Goal: Check status: Check status

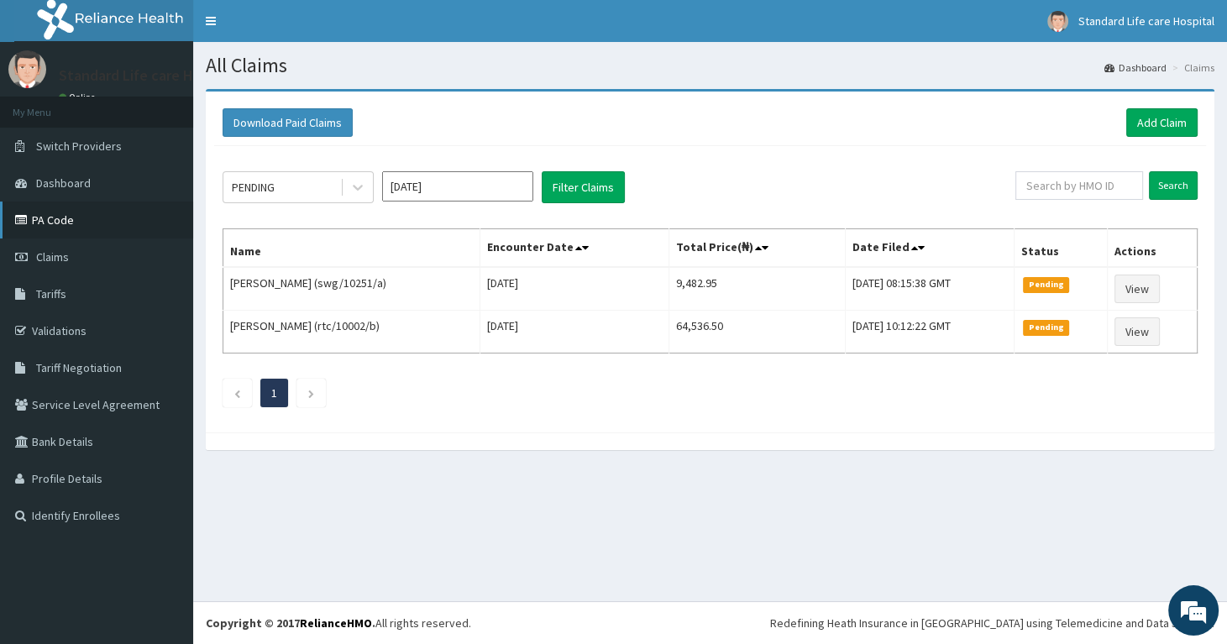
click at [49, 219] on link "PA Code" at bounding box center [96, 219] width 193 height 37
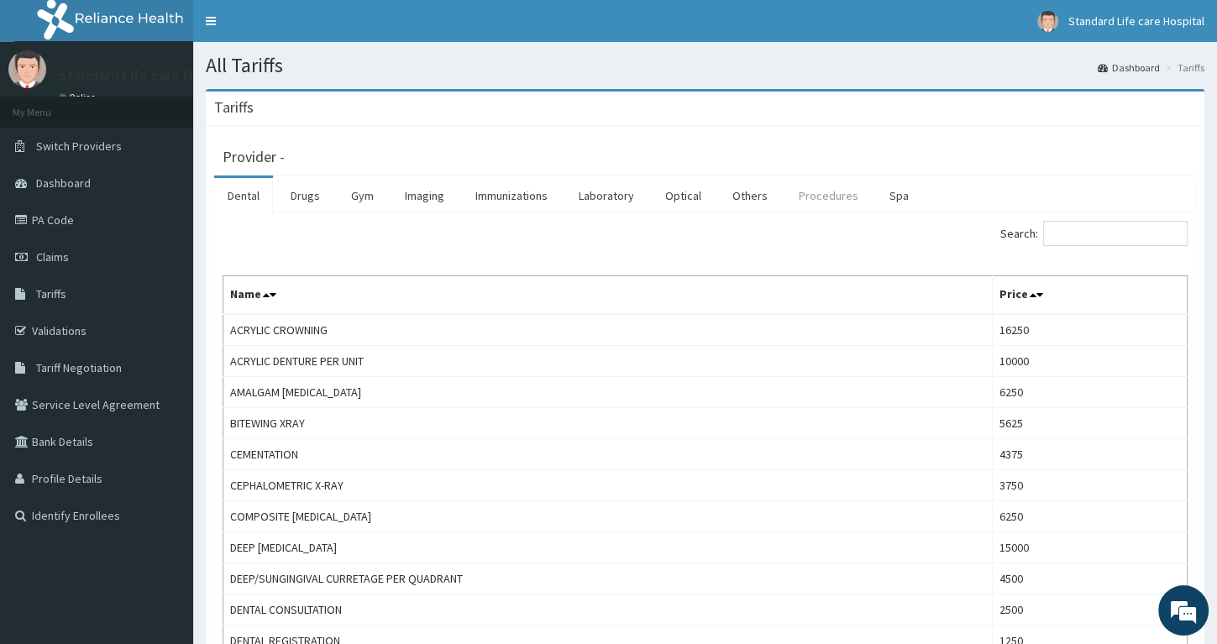
click at [825, 195] on link "Procedures" at bounding box center [828, 195] width 86 height 35
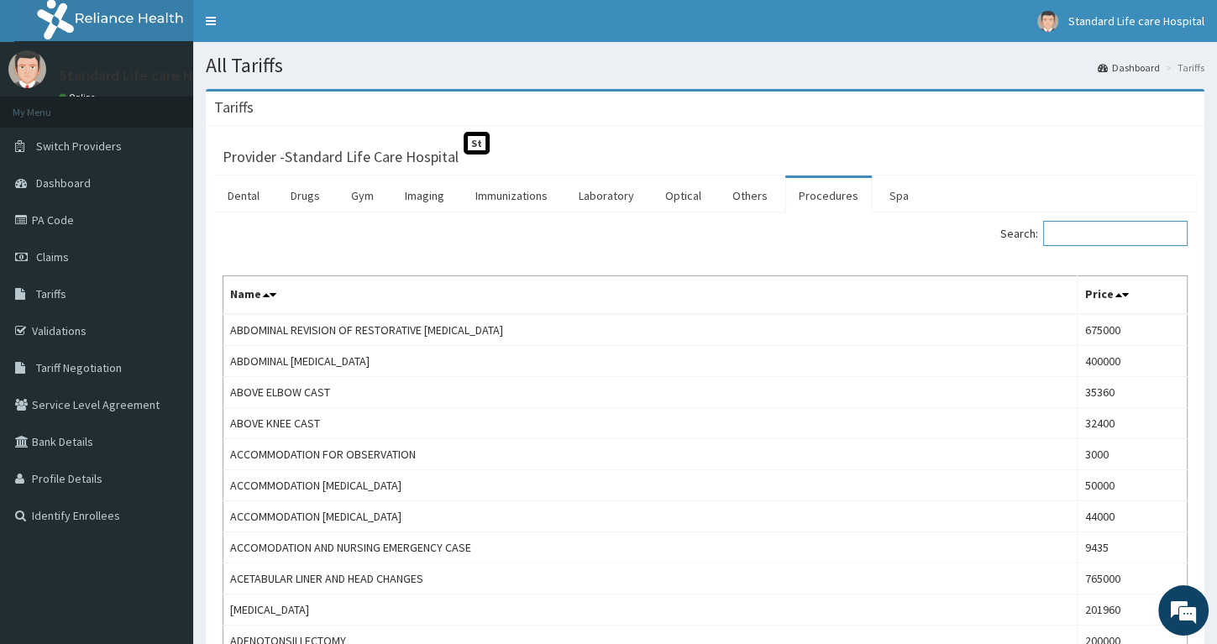
click at [1105, 235] on input "Search:" at bounding box center [1115, 233] width 144 height 25
paste input "Orthopedic Surgeon Follow Up Outpatient Consultation"
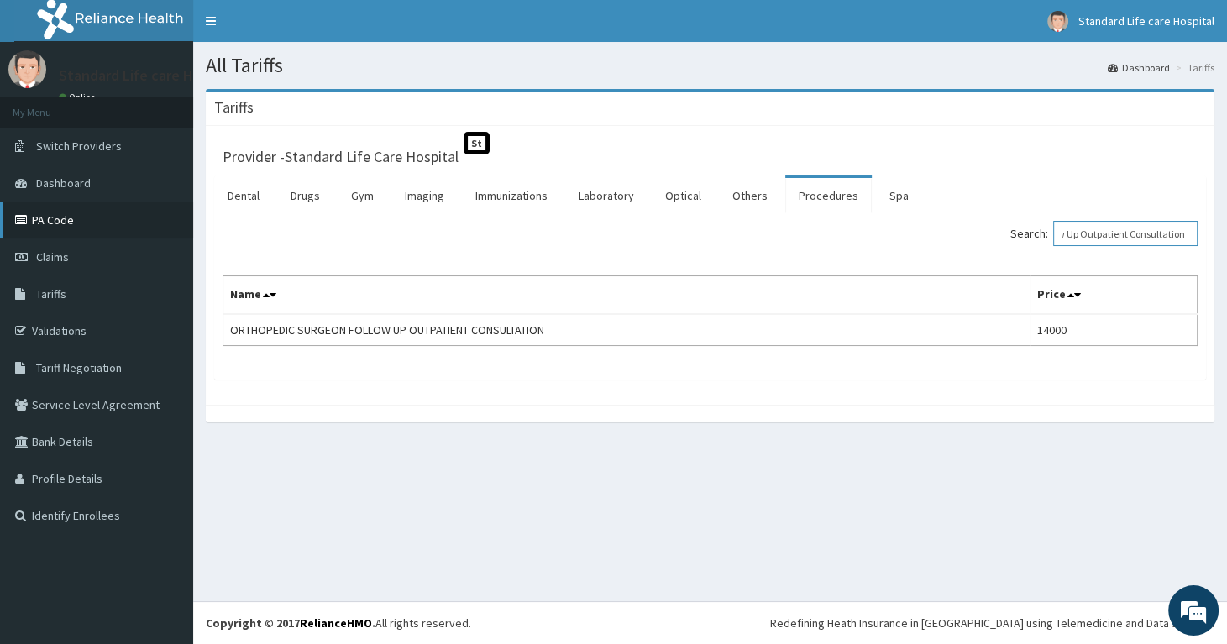
type input "Orthopedic Surgeon Follow Up Outpatient Consultation"
click at [53, 222] on link "PA Code" at bounding box center [96, 219] width 193 height 37
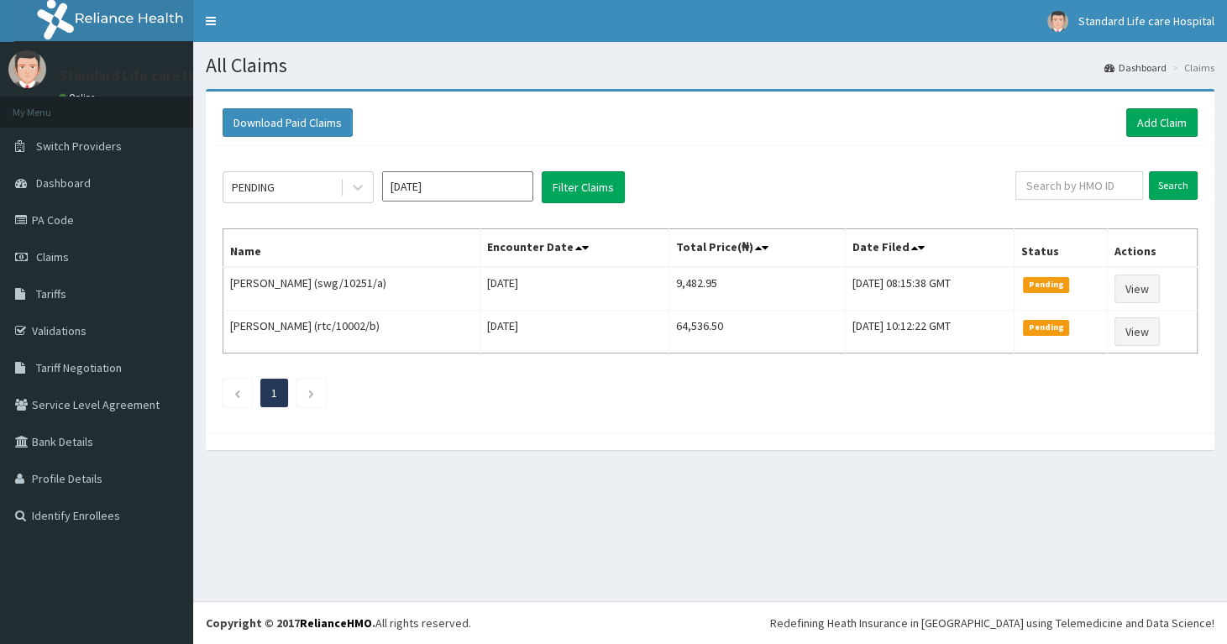
click at [433, 192] on input "[DATE]" at bounding box center [457, 186] width 151 height 30
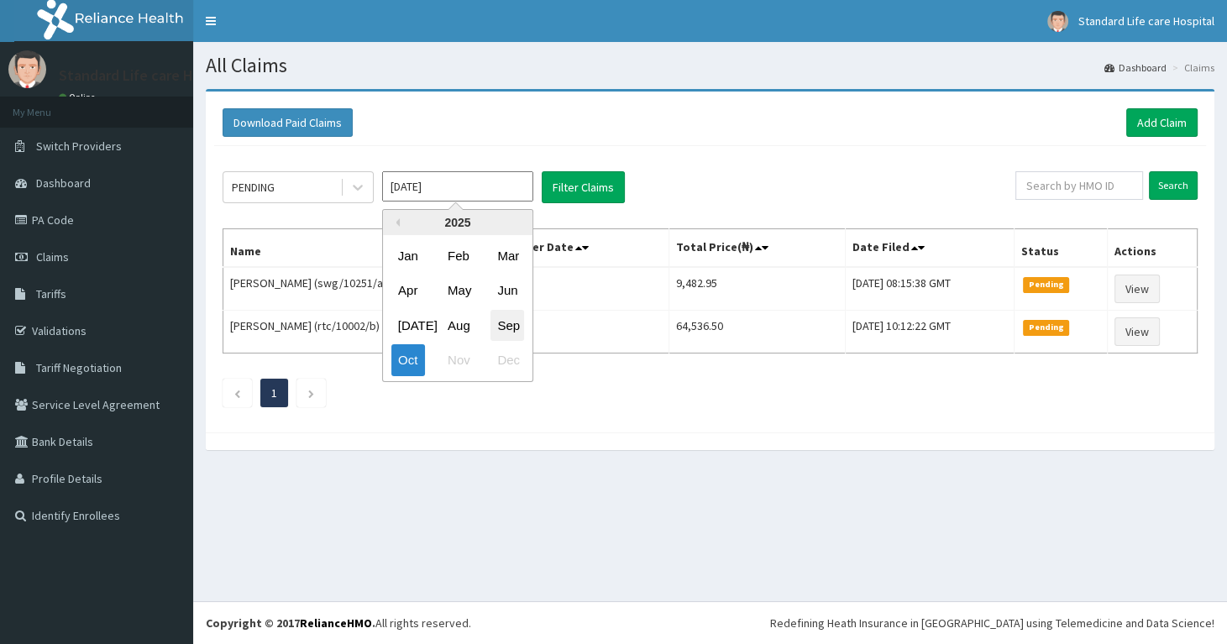
click at [500, 327] on div "Sep" at bounding box center [507, 325] width 34 height 31
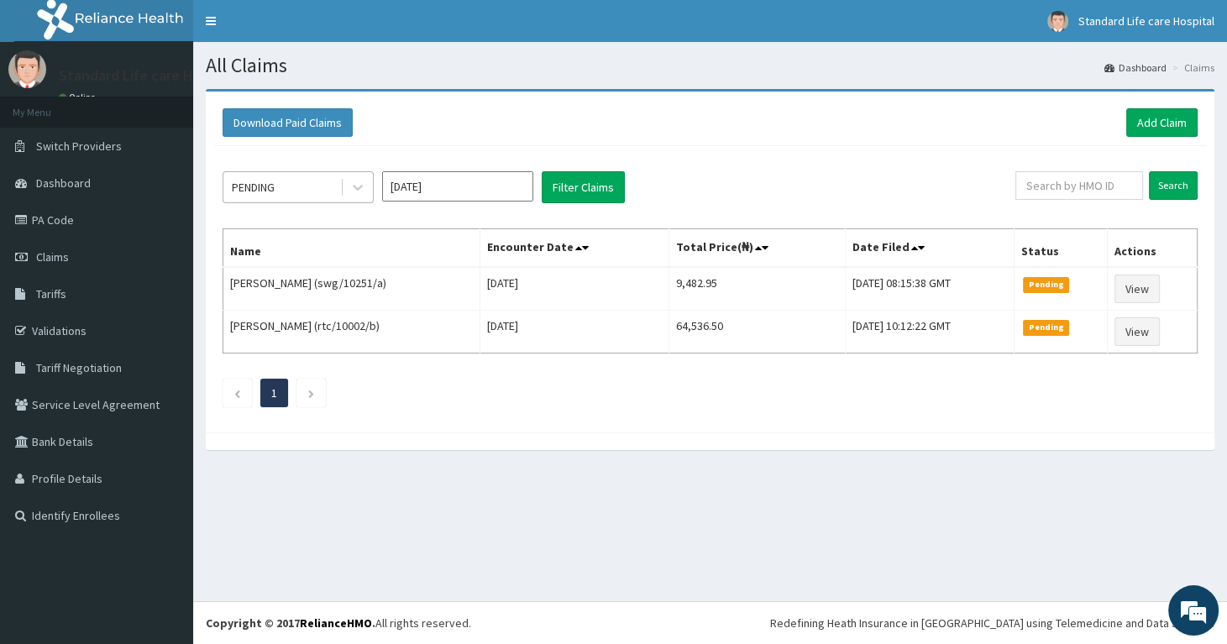
click at [317, 195] on div "PENDING" at bounding box center [281, 187] width 117 height 27
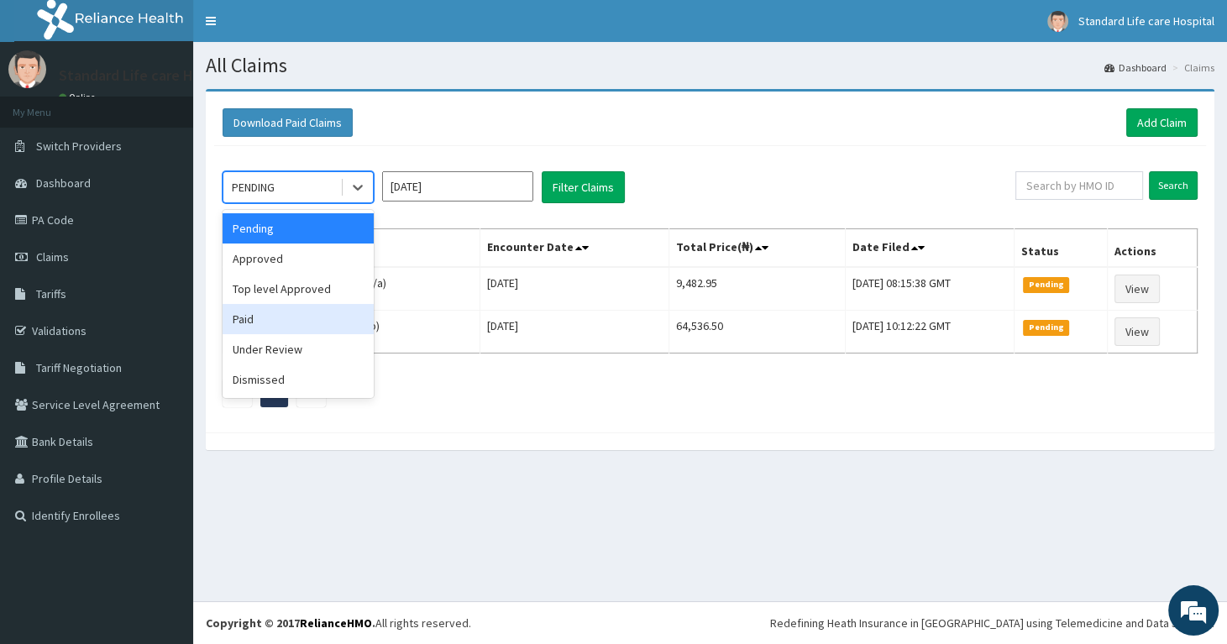
click at [299, 325] on div "Paid" at bounding box center [297, 319] width 151 height 30
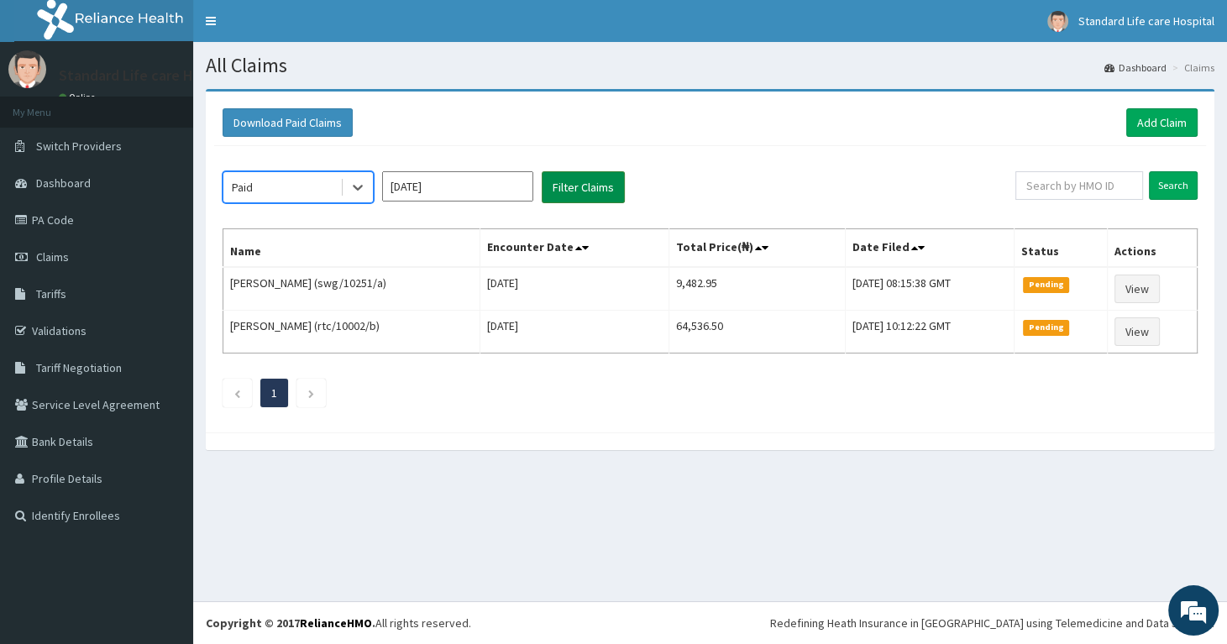
click at [581, 193] on button "Filter Claims" at bounding box center [583, 187] width 83 height 32
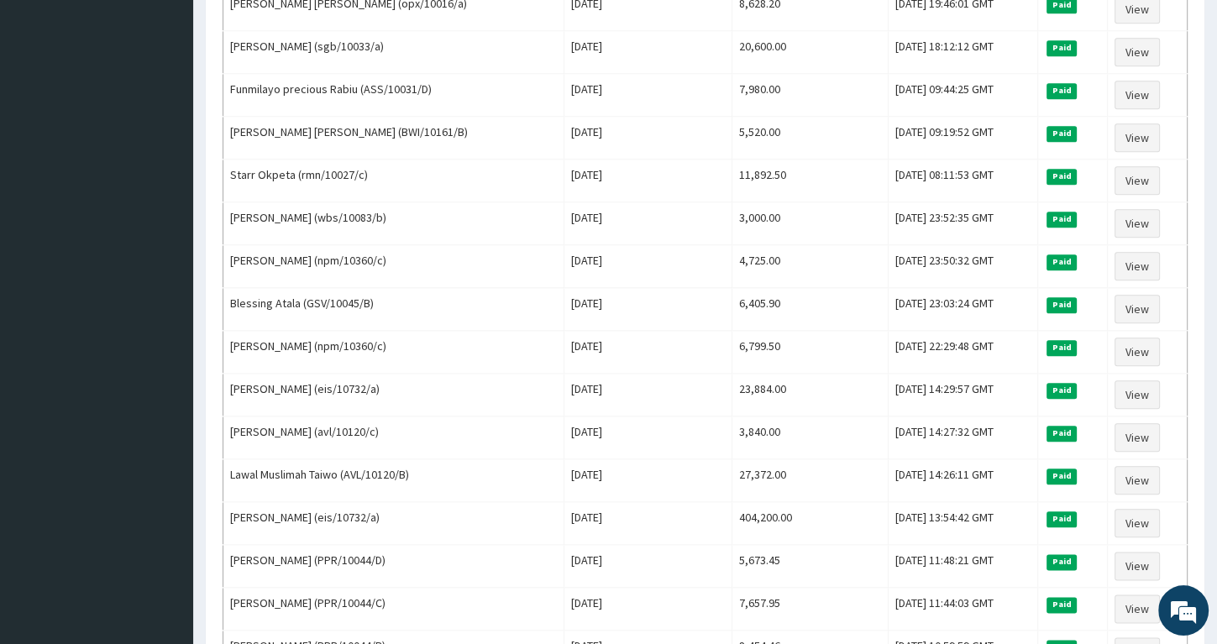
scroll to position [1835, 0]
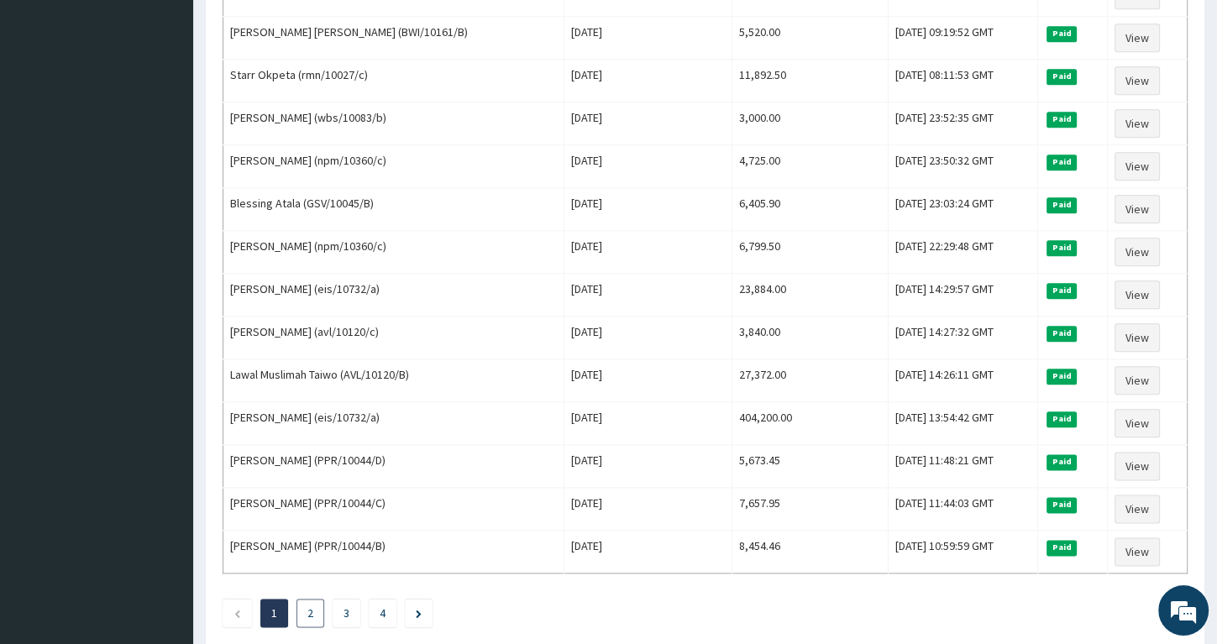
click at [308, 605] on link "2" at bounding box center [310, 612] width 6 height 15
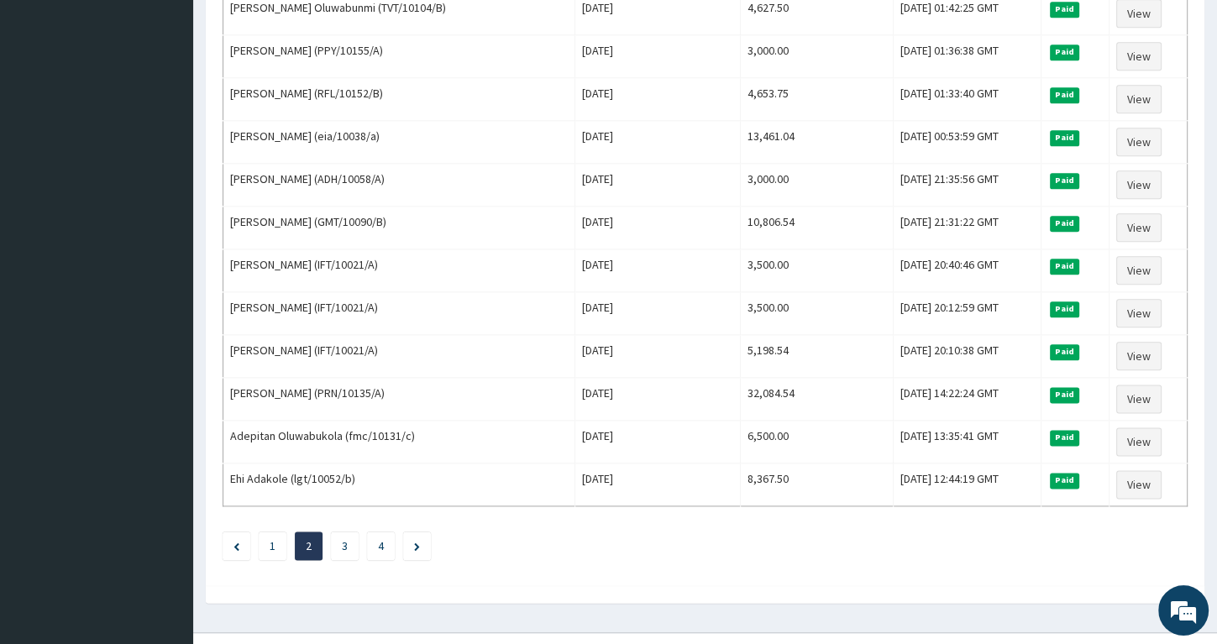
scroll to position [1906, 0]
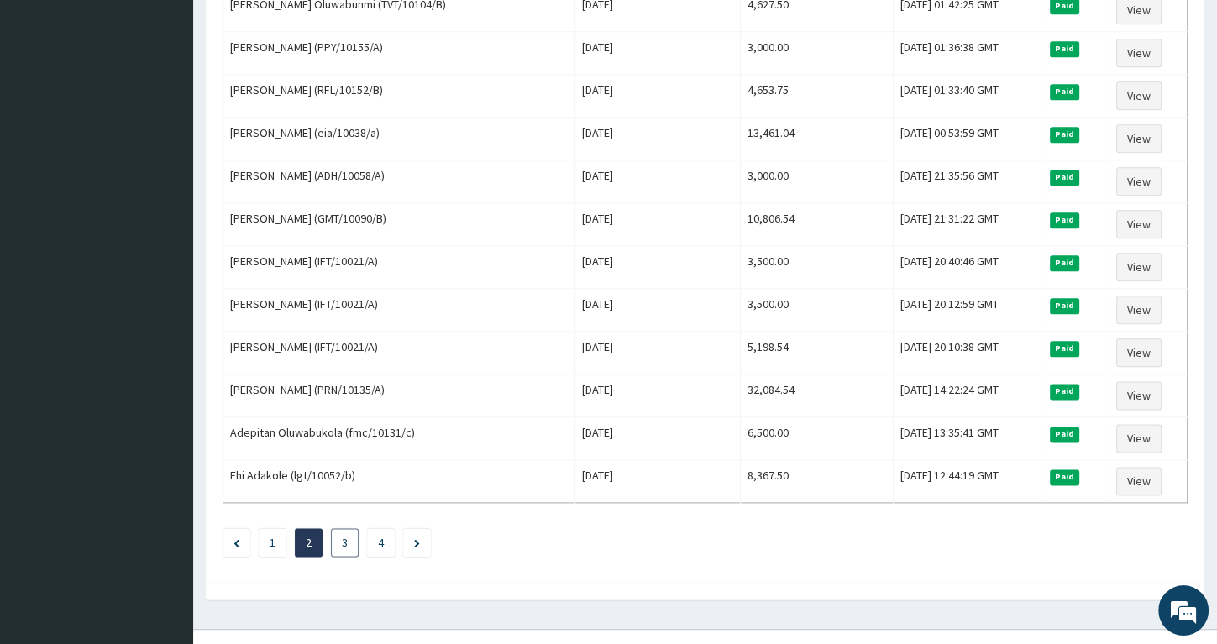
click at [342, 535] on link "3" at bounding box center [345, 542] width 6 height 15
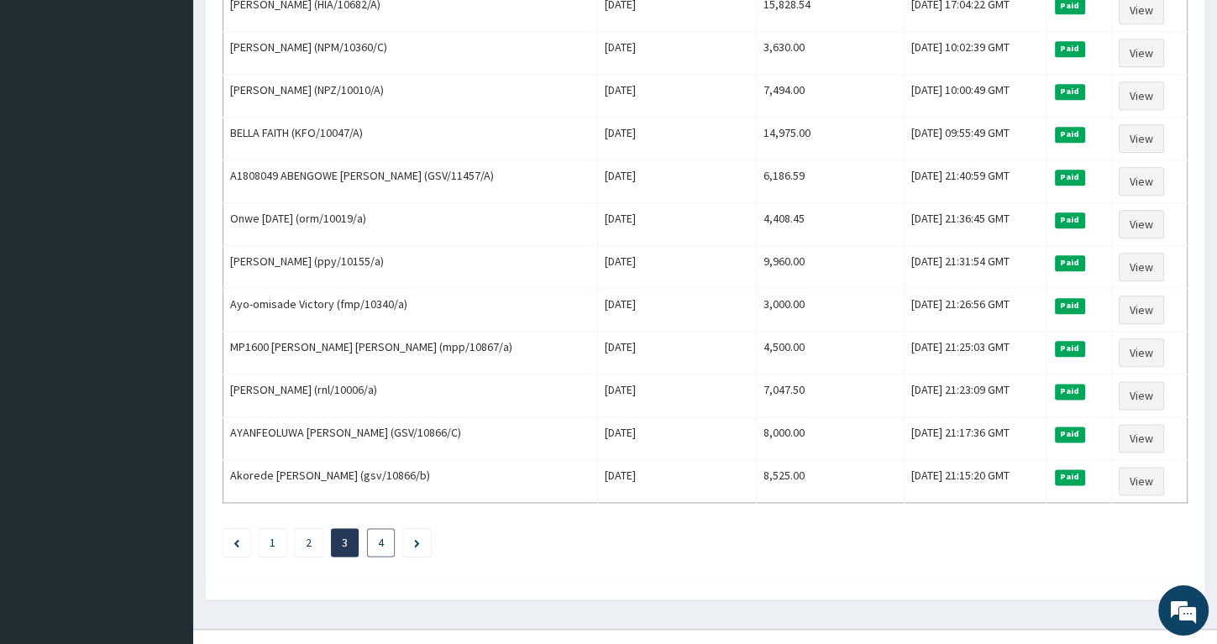
click at [380, 535] on link "4" at bounding box center [381, 542] width 6 height 15
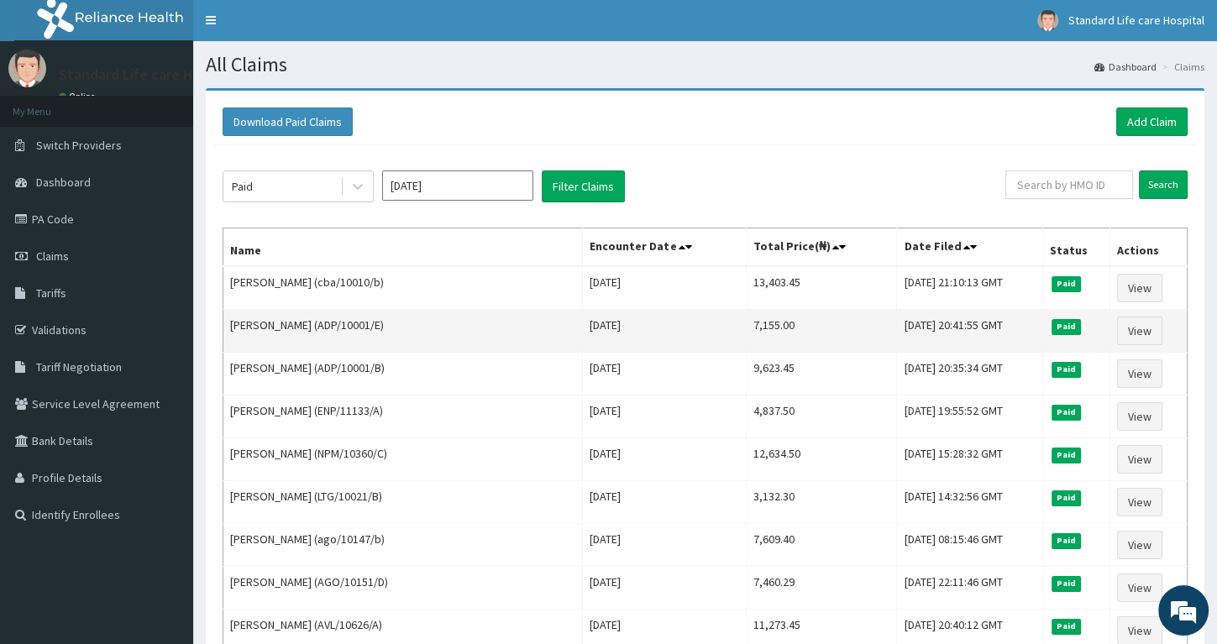
scroll to position [0, 0]
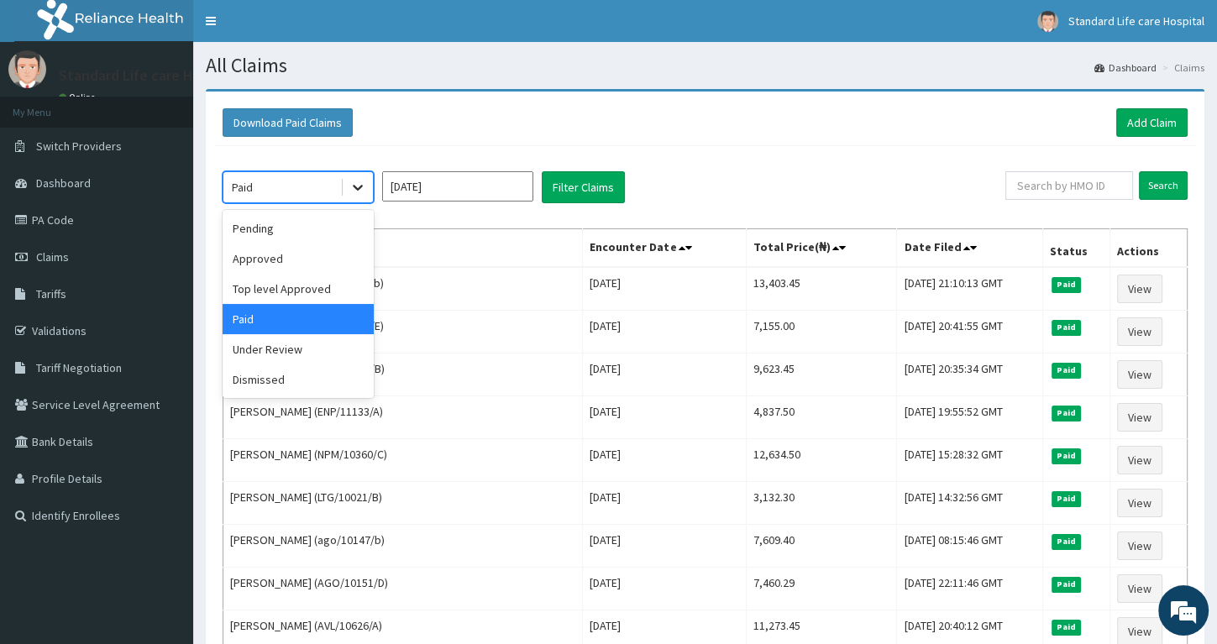
click at [348, 187] on div at bounding box center [358, 187] width 30 height 30
click at [294, 234] on div "Pending" at bounding box center [297, 228] width 151 height 30
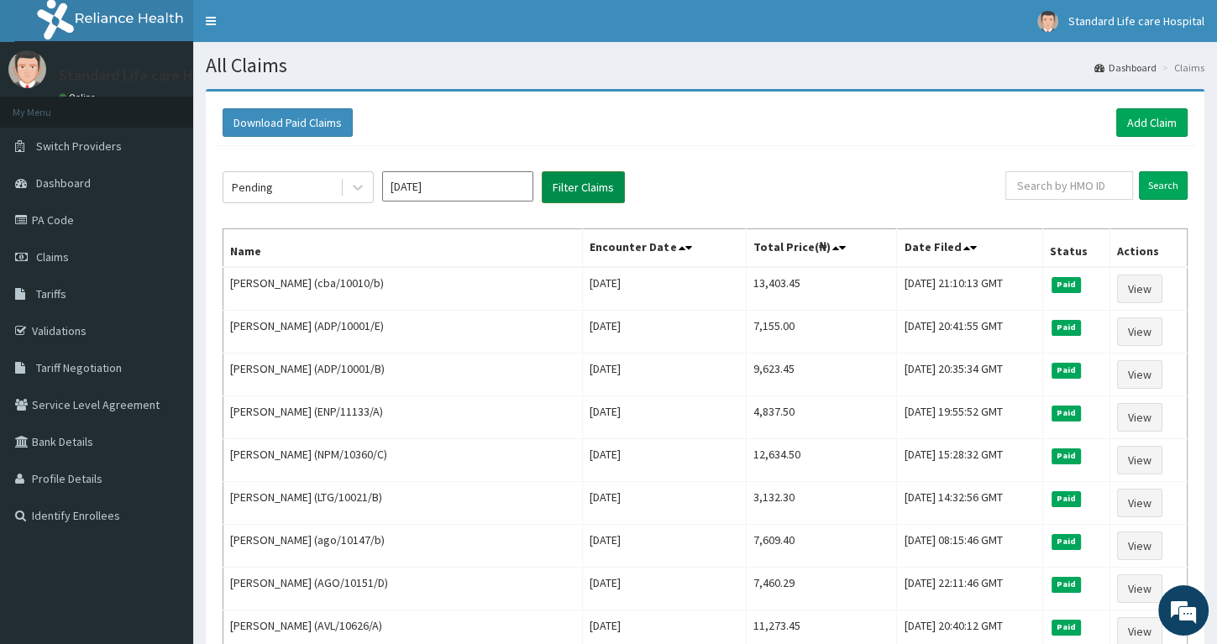
click at [590, 184] on button "Filter Claims" at bounding box center [583, 187] width 83 height 32
click at [581, 186] on button "Filter Claims" at bounding box center [583, 187] width 83 height 32
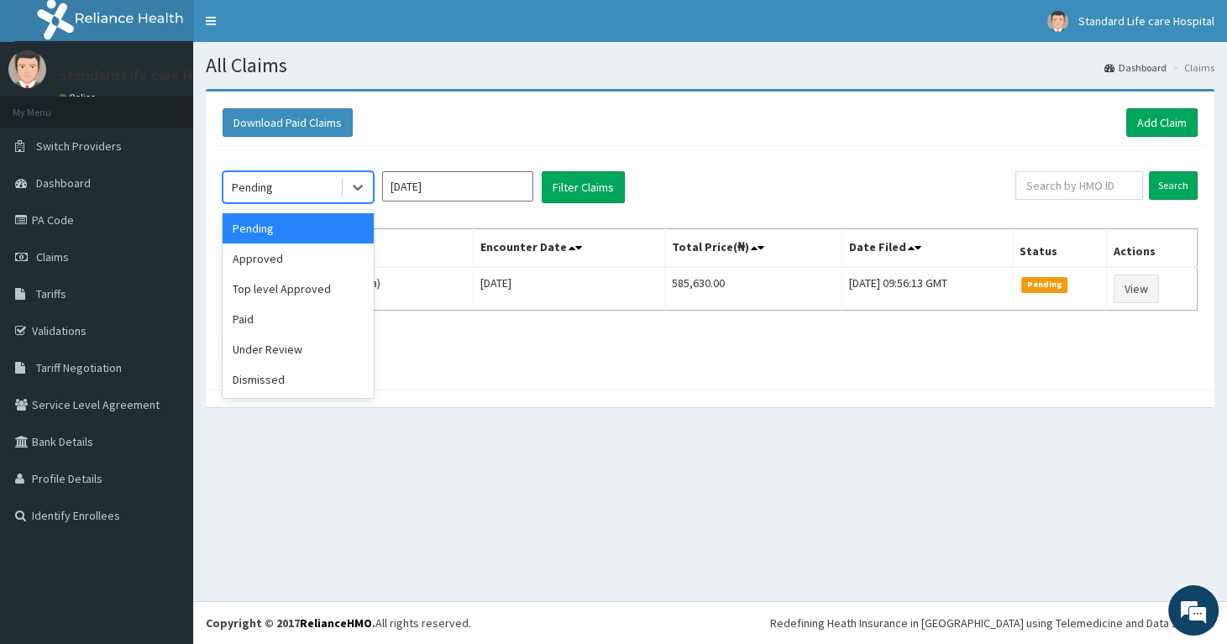
click at [322, 186] on div "Pending" at bounding box center [281, 187] width 117 height 27
click at [272, 349] on div "Under Review" at bounding box center [297, 349] width 151 height 30
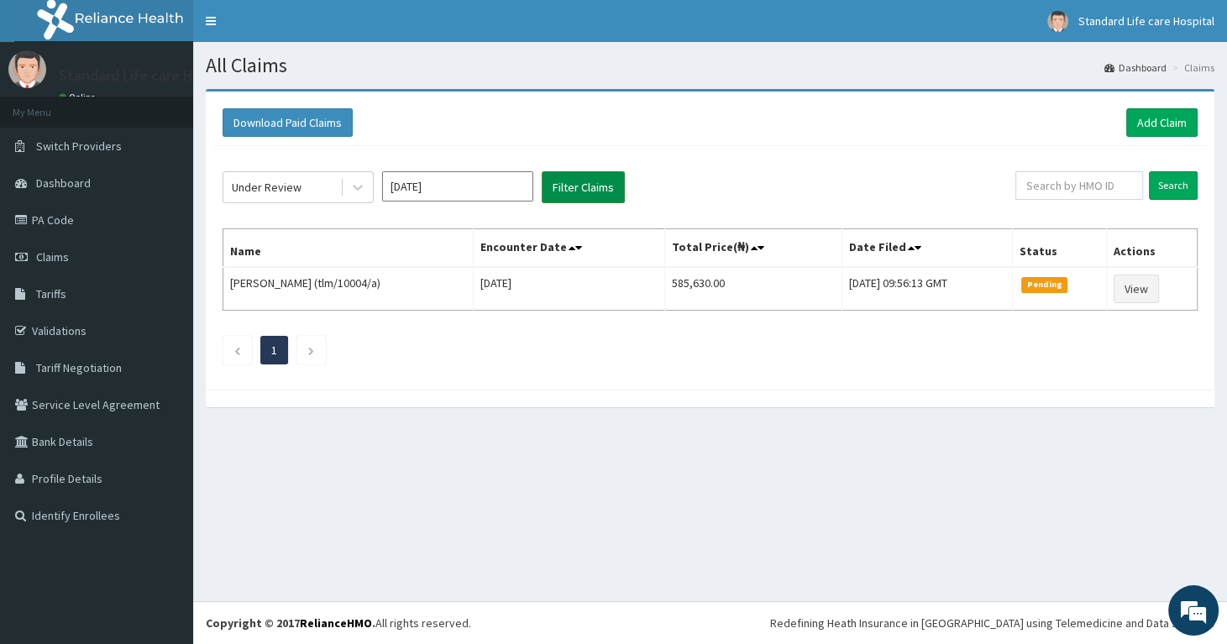
click at [573, 191] on button "Filter Claims" at bounding box center [583, 187] width 83 height 32
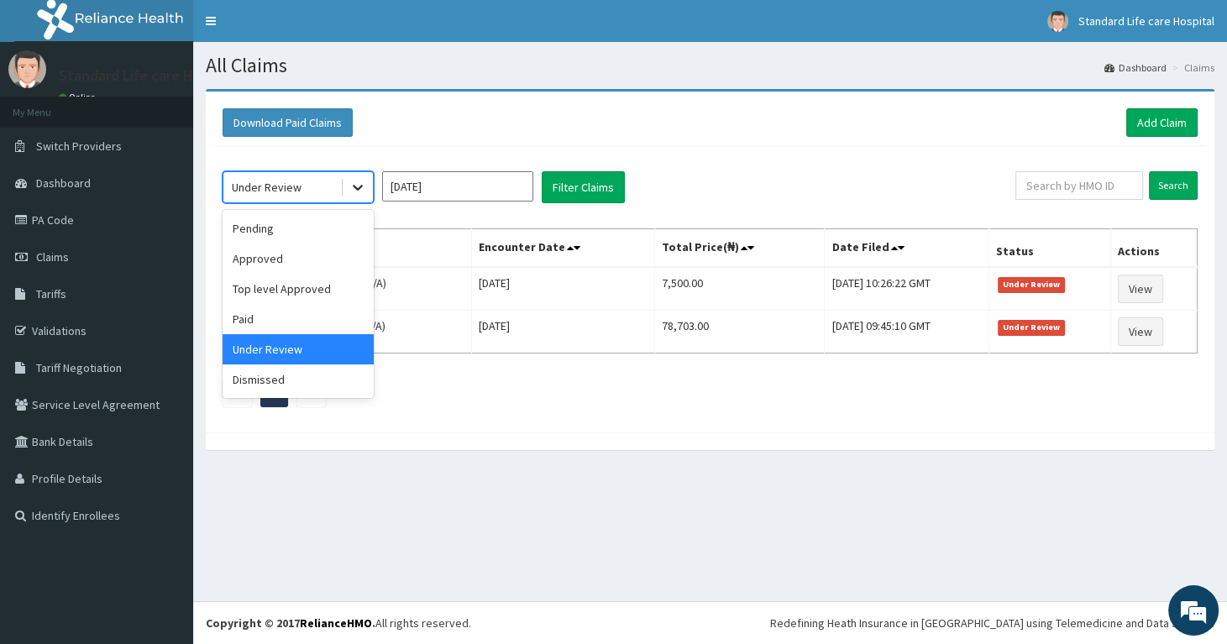
click at [349, 185] on icon at bounding box center [357, 187] width 17 height 17
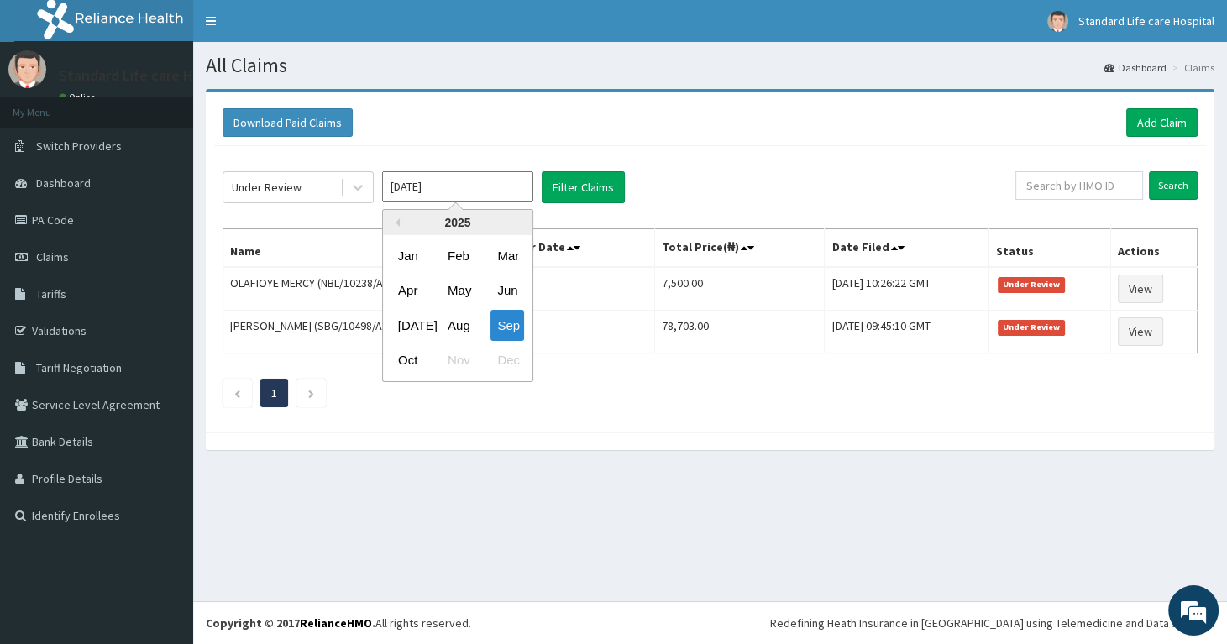
click at [423, 190] on input "[DATE]" at bounding box center [457, 186] width 151 height 30
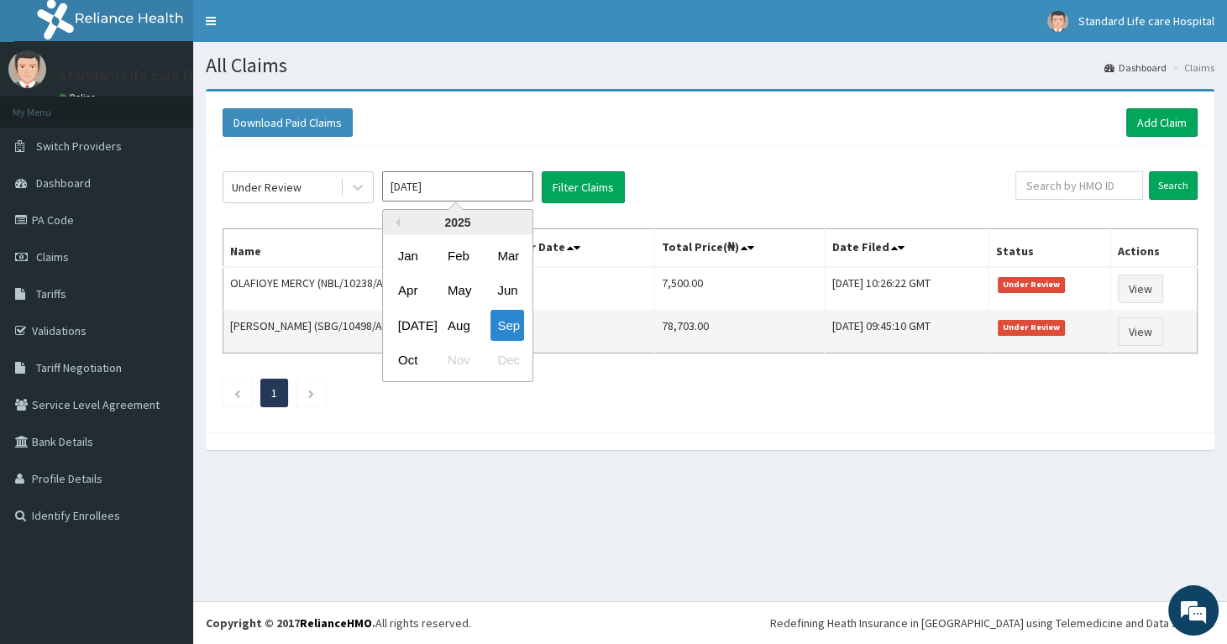
click at [458, 325] on div "Aug" at bounding box center [458, 325] width 34 height 31
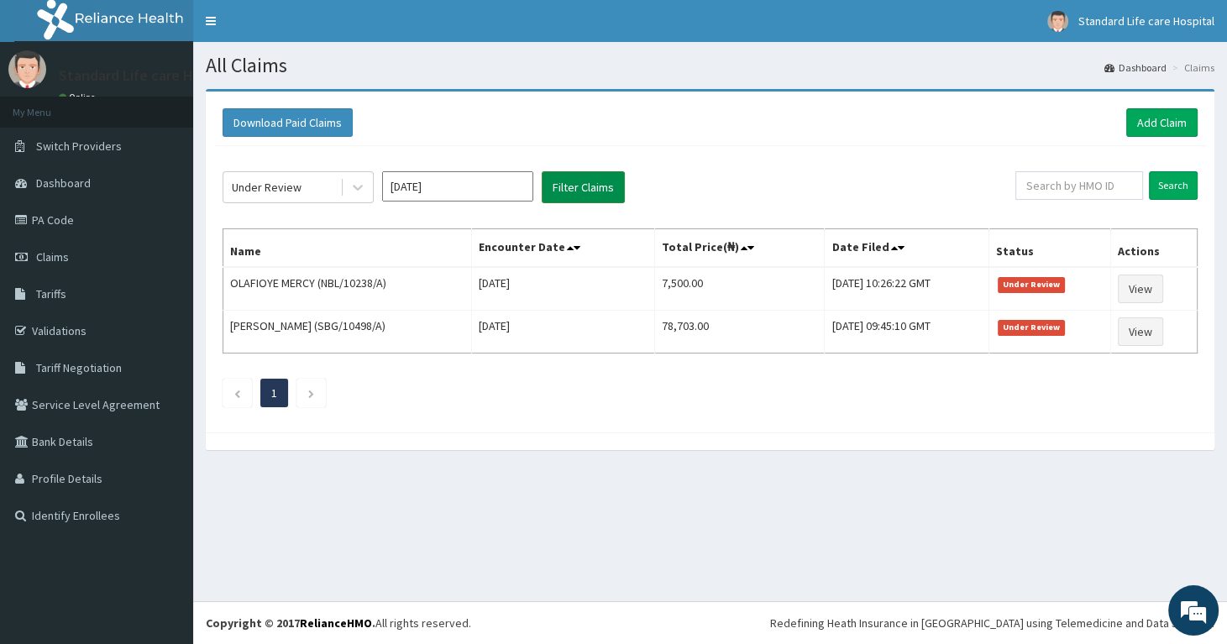
click at [597, 194] on button "Filter Claims" at bounding box center [583, 187] width 83 height 32
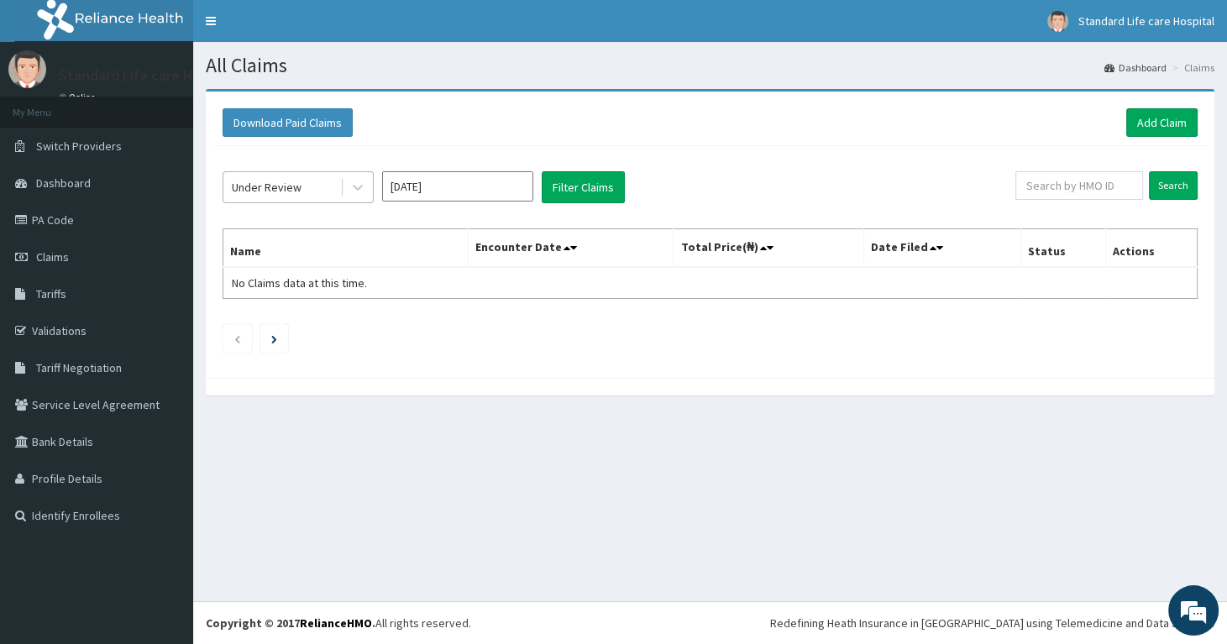
click at [329, 191] on div "Under Review" at bounding box center [281, 187] width 117 height 27
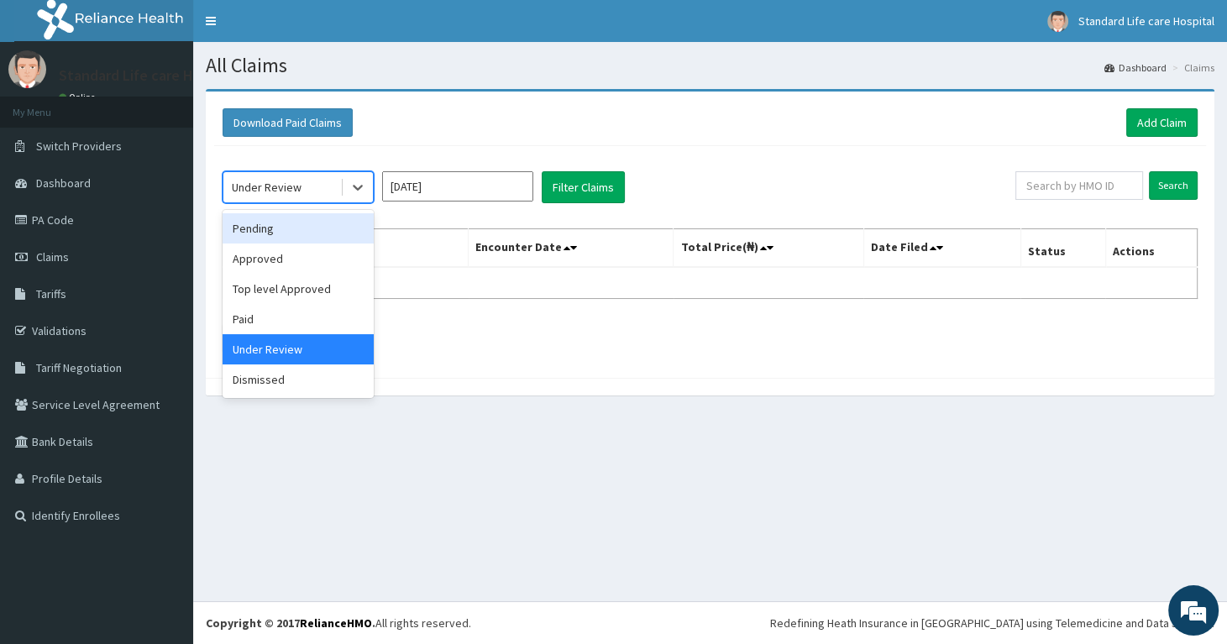
click at [319, 234] on div "Pending" at bounding box center [297, 228] width 151 height 30
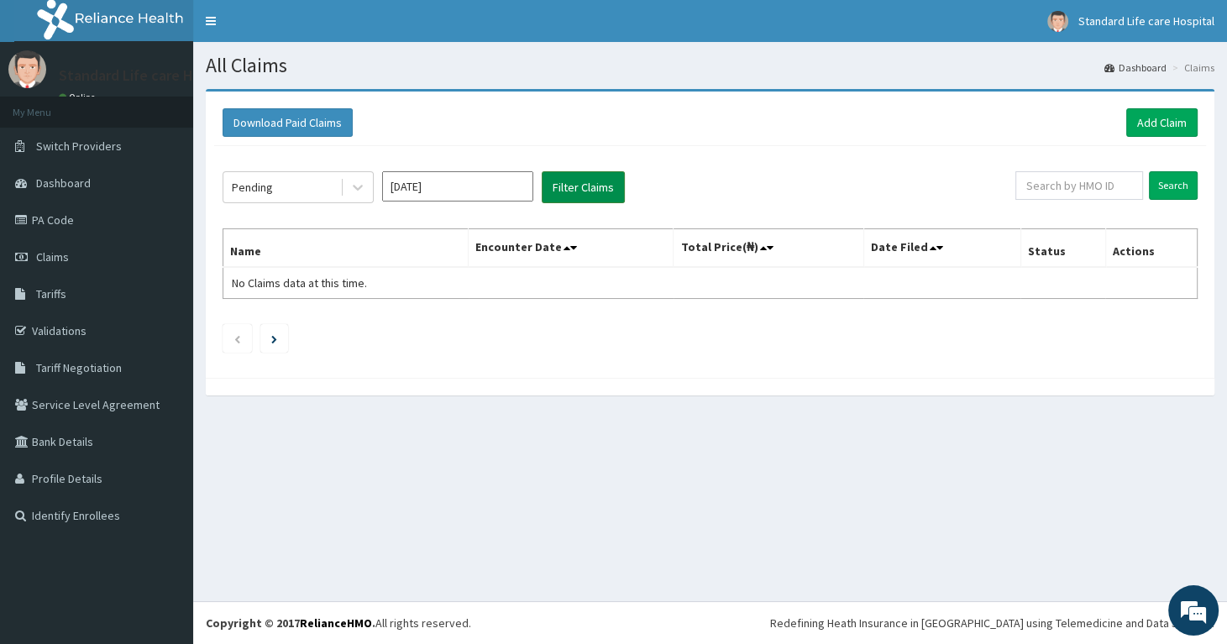
click at [594, 181] on button "Filter Claims" at bounding box center [583, 187] width 83 height 32
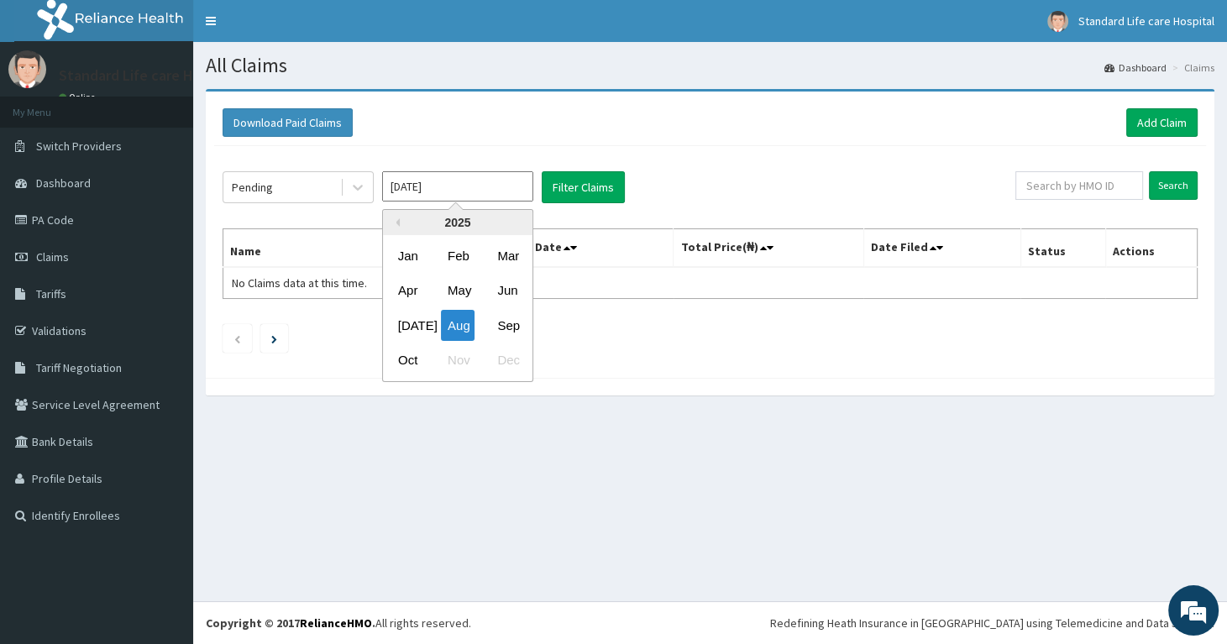
click at [421, 187] on input "[DATE]" at bounding box center [457, 186] width 151 height 30
click at [406, 328] on div "[DATE]" at bounding box center [408, 325] width 34 height 31
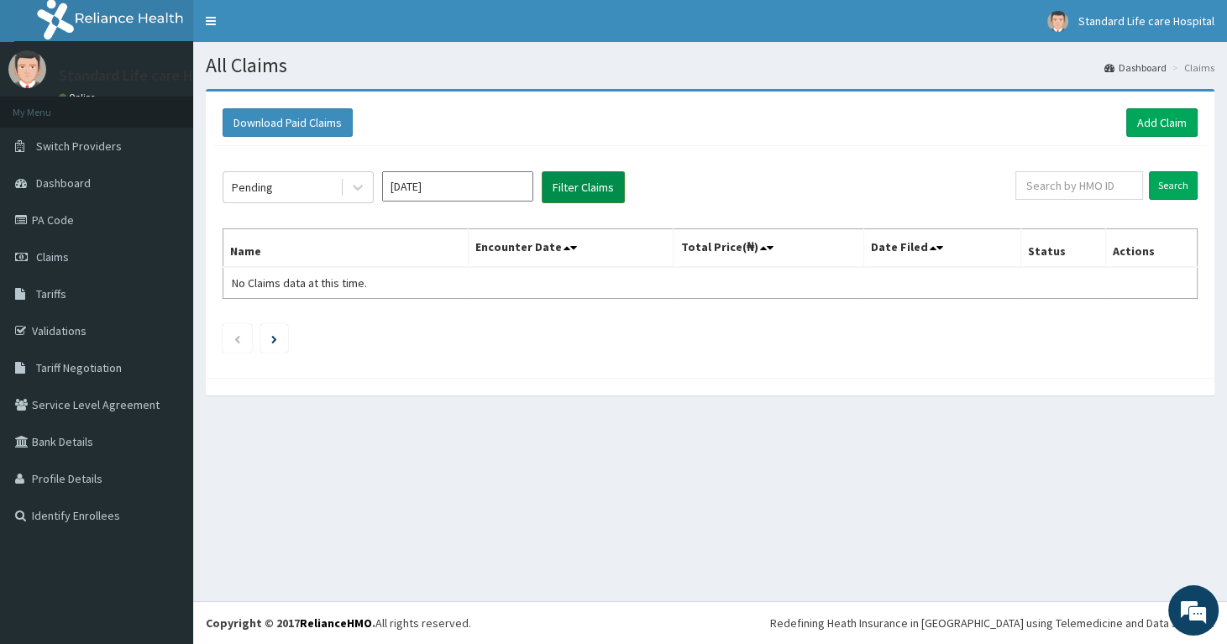
click at [592, 186] on button "Filter Claims" at bounding box center [583, 187] width 83 height 32
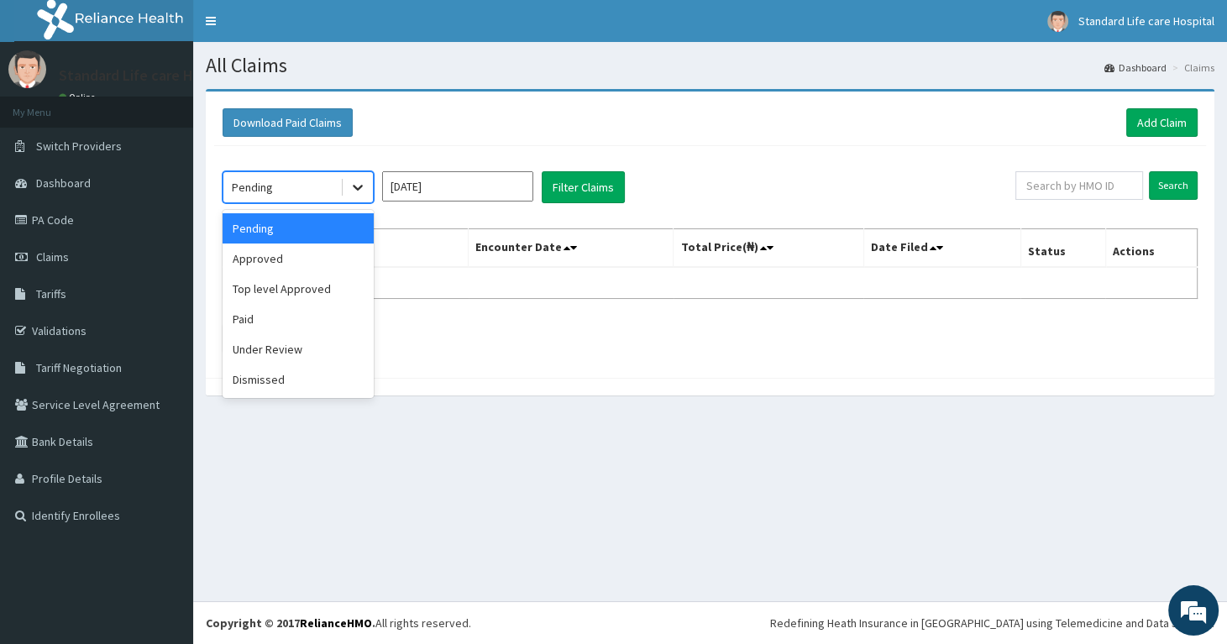
click at [343, 188] on div at bounding box center [358, 187] width 30 height 30
click at [426, 186] on input "[DATE]" at bounding box center [457, 186] width 151 height 30
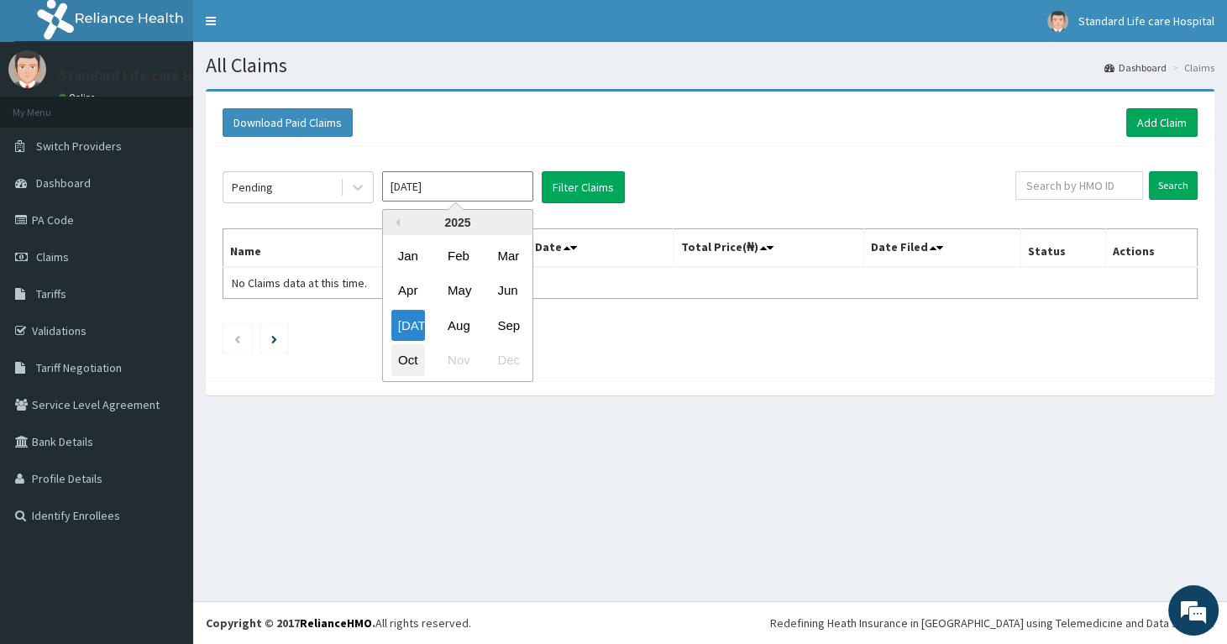
click at [415, 361] on div "Oct" at bounding box center [408, 360] width 34 height 31
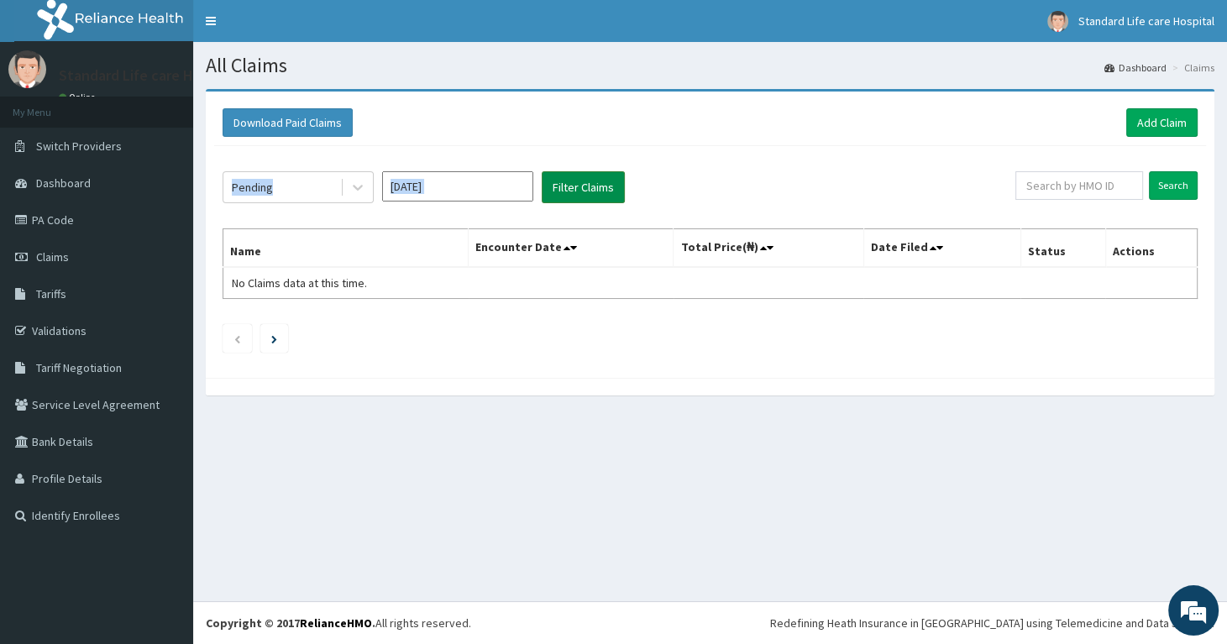
click at [585, 201] on div "Pending [DATE] Filter Claims Search Name Encounter Date Total Price(₦) Date Fil…" at bounding box center [710, 257] width 992 height 223
click at [593, 190] on button "Filter Claims" at bounding box center [583, 187] width 83 height 32
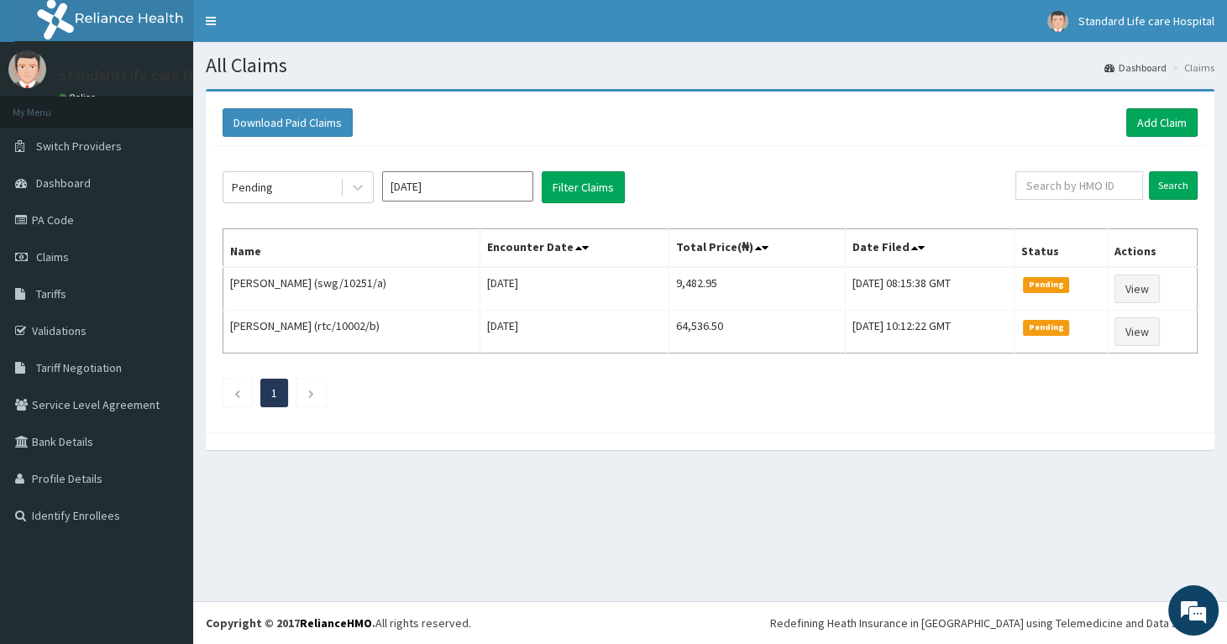
click at [776, 161] on div "Pending [DATE] Filter Claims Search Name Encounter Date Total Price(₦) Date Fil…" at bounding box center [710, 285] width 992 height 278
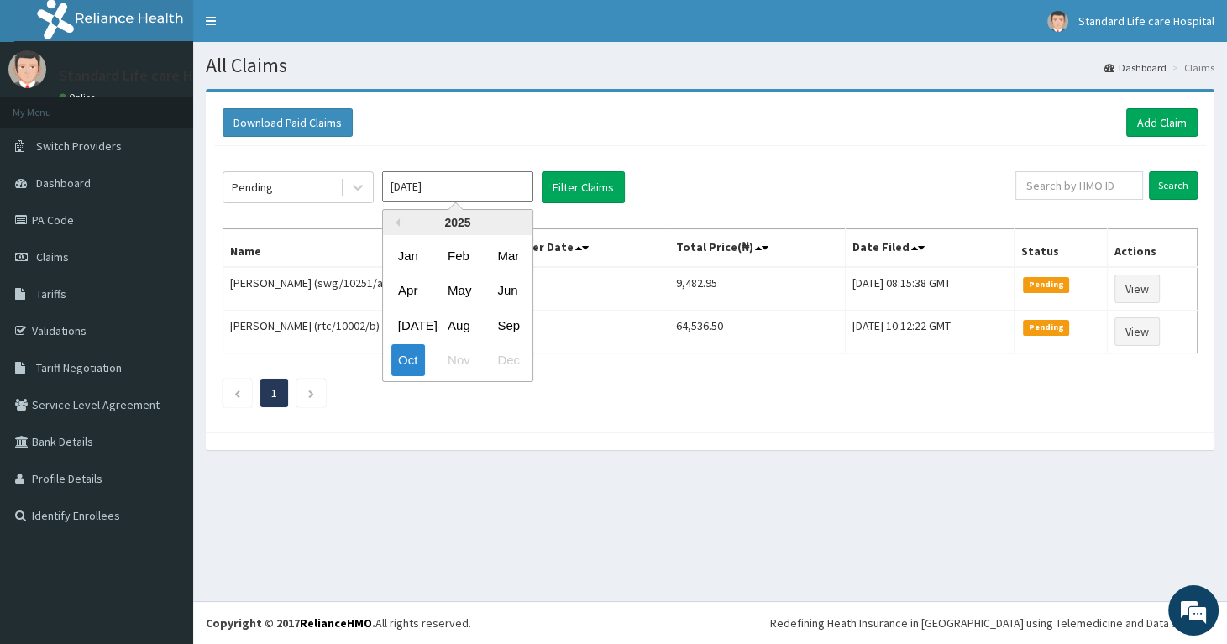
click at [447, 186] on input "[DATE]" at bounding box center [457, 186] width 151 height 30
click at [342, 191] on span at bounding box center [342, 187] width 1 height 17
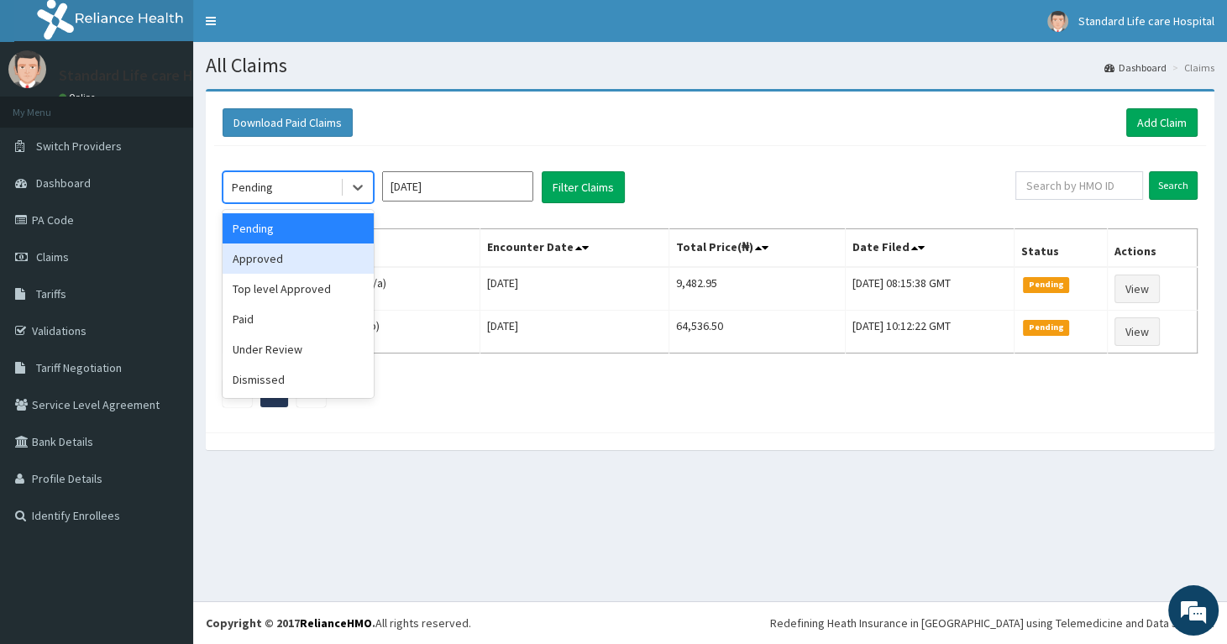
click at [273, 262] on div "Approved" at bounding box center [297, 258] width 151 height 30
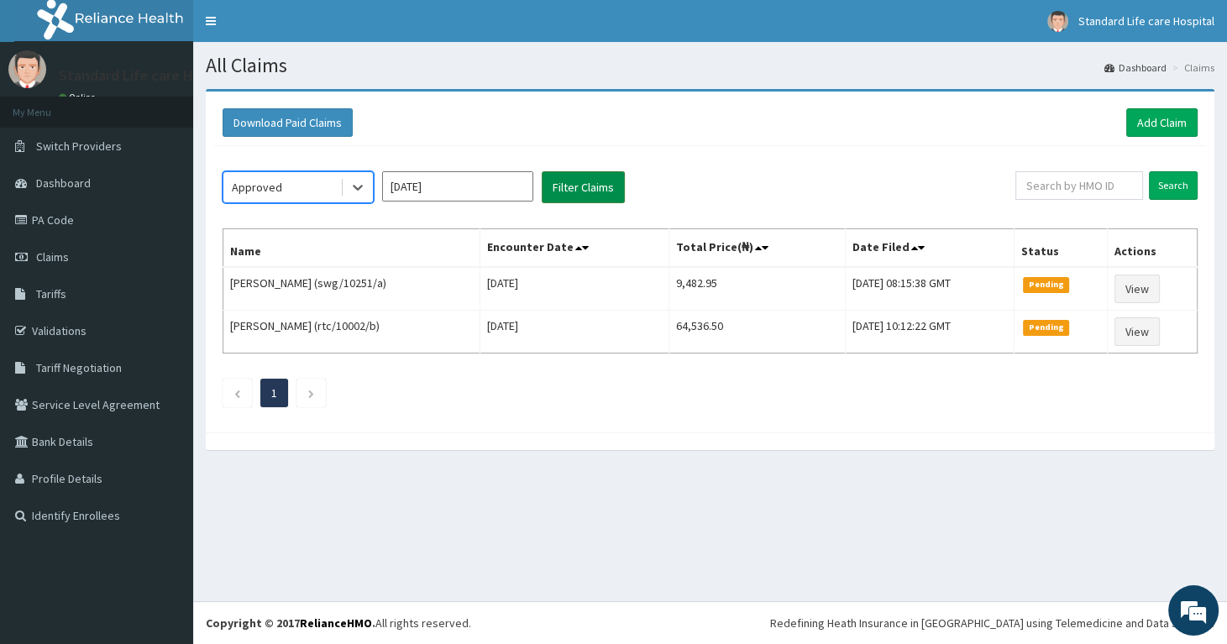
click at [597, 185] on button "Filter Claims" at bounding box center [583, 187] width 83 height 32
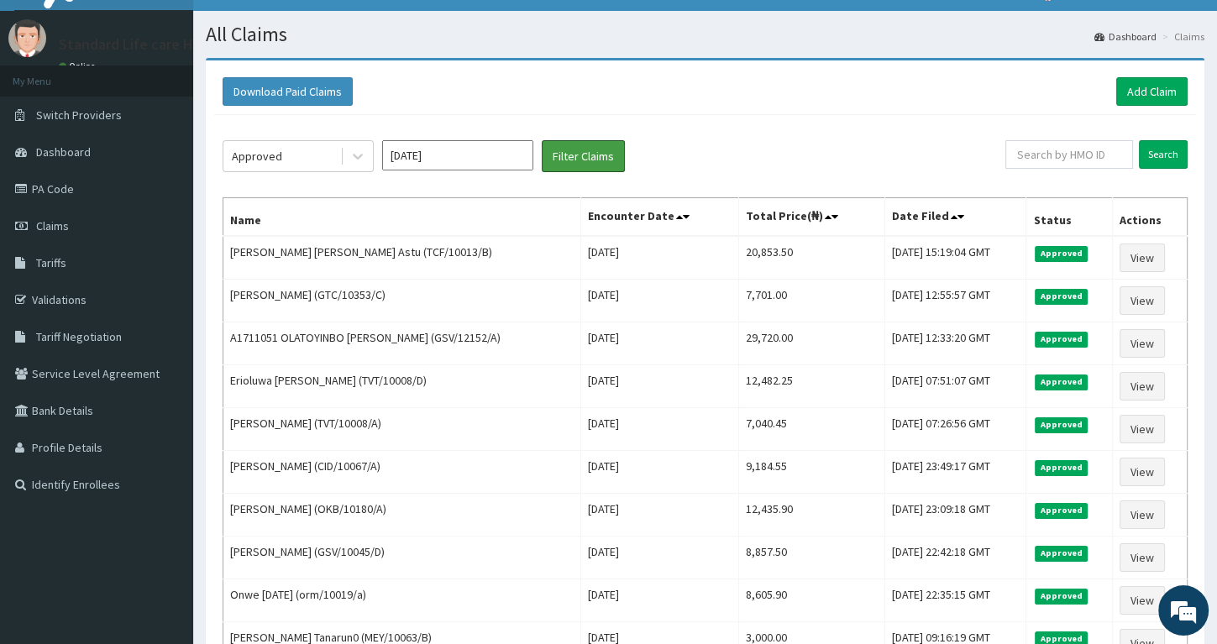
scroll to position [22, 0]
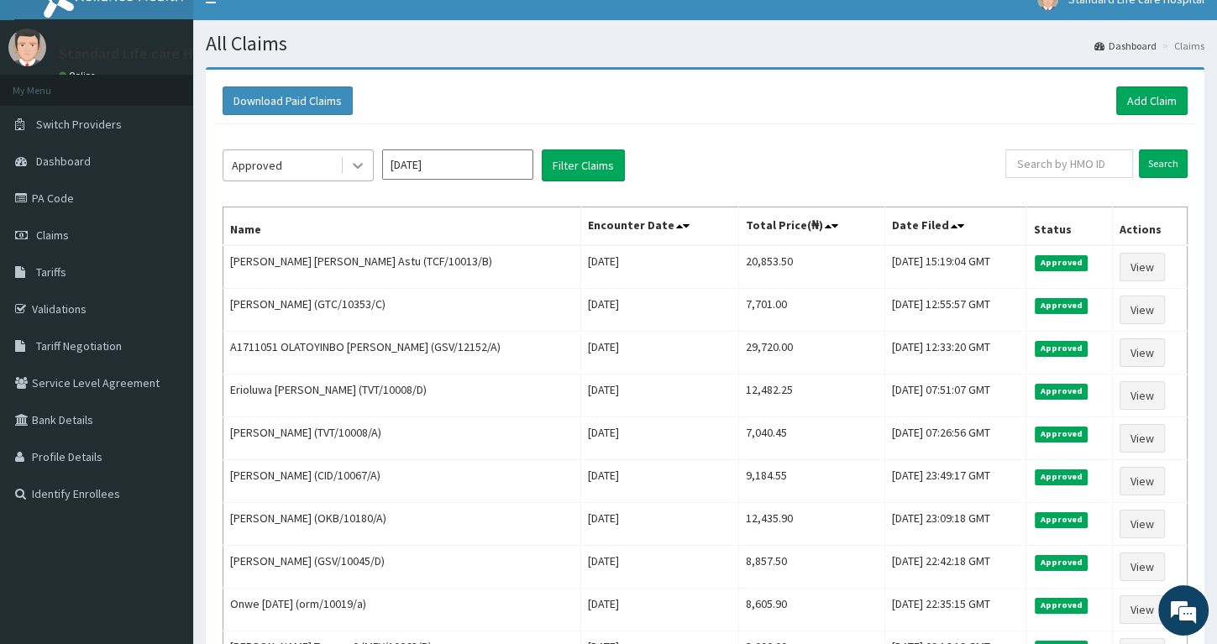
click at [361, 168] on icon at bounding box center [357, 165] width 17 height 17
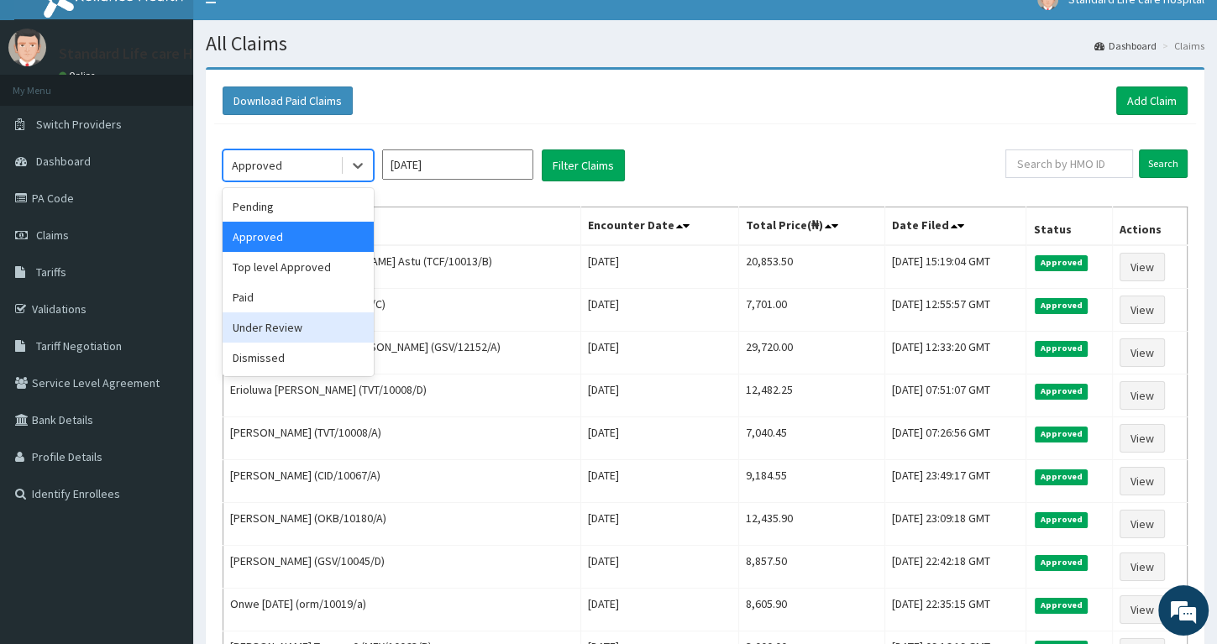
click at [290, 332] on div "Under Review" at bounding box center [297, 327] width 151 height 30
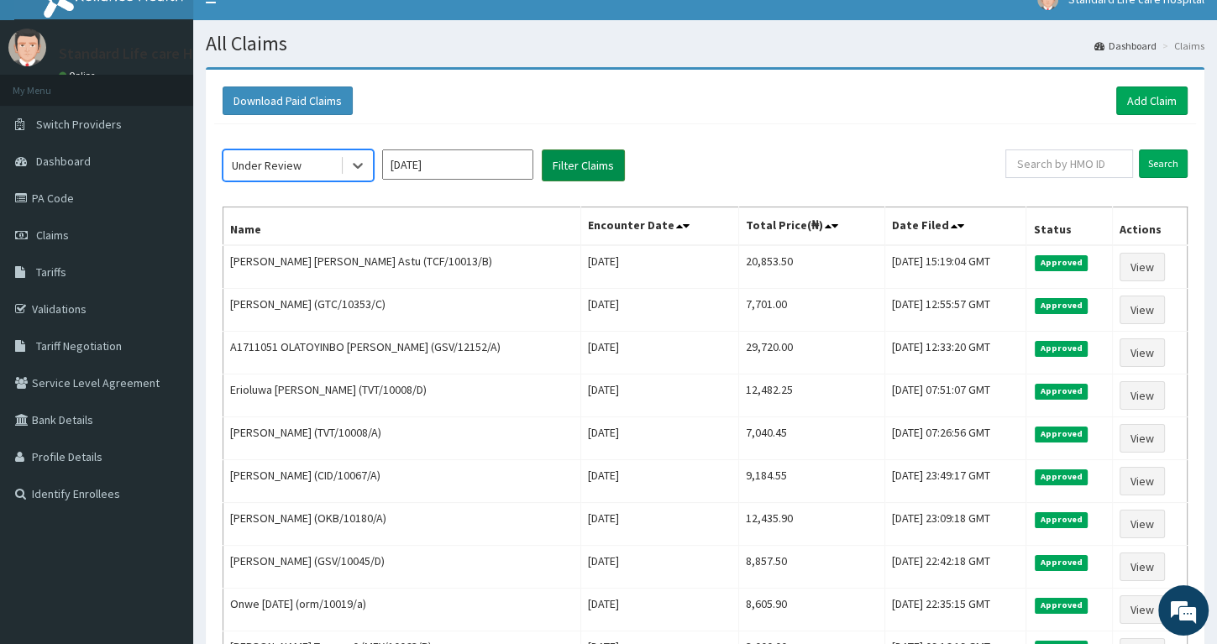
click at [574, 171] on button "Filter Claims" at bounding box center [583, 165] width 83 height 32
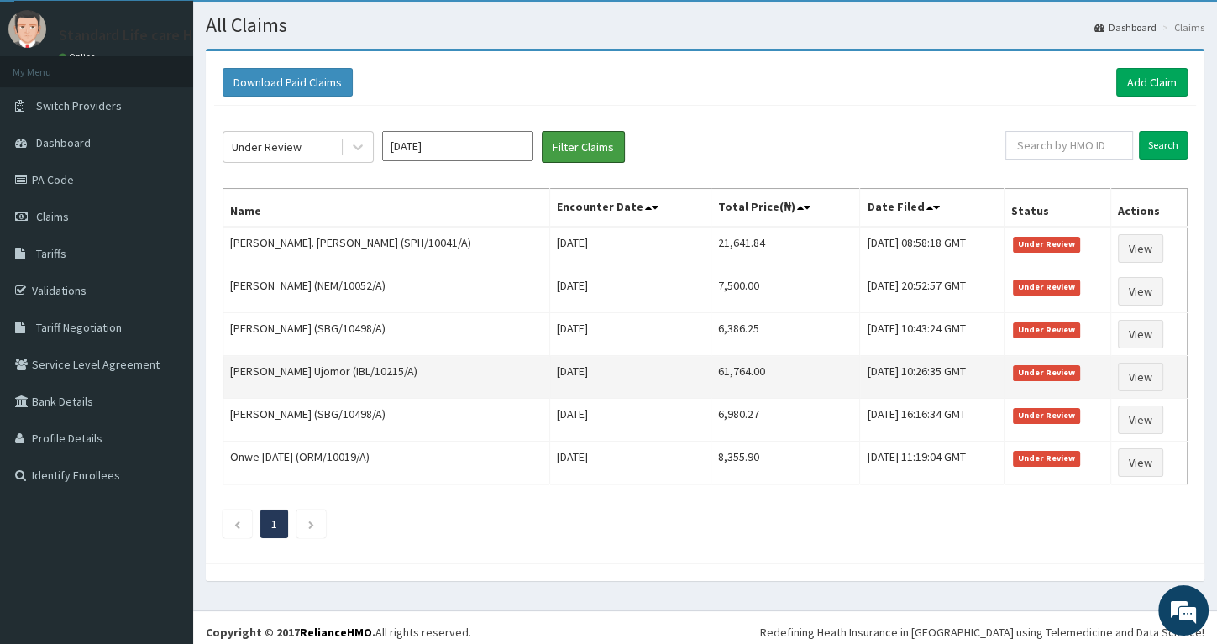
scroll to position [44, 0]
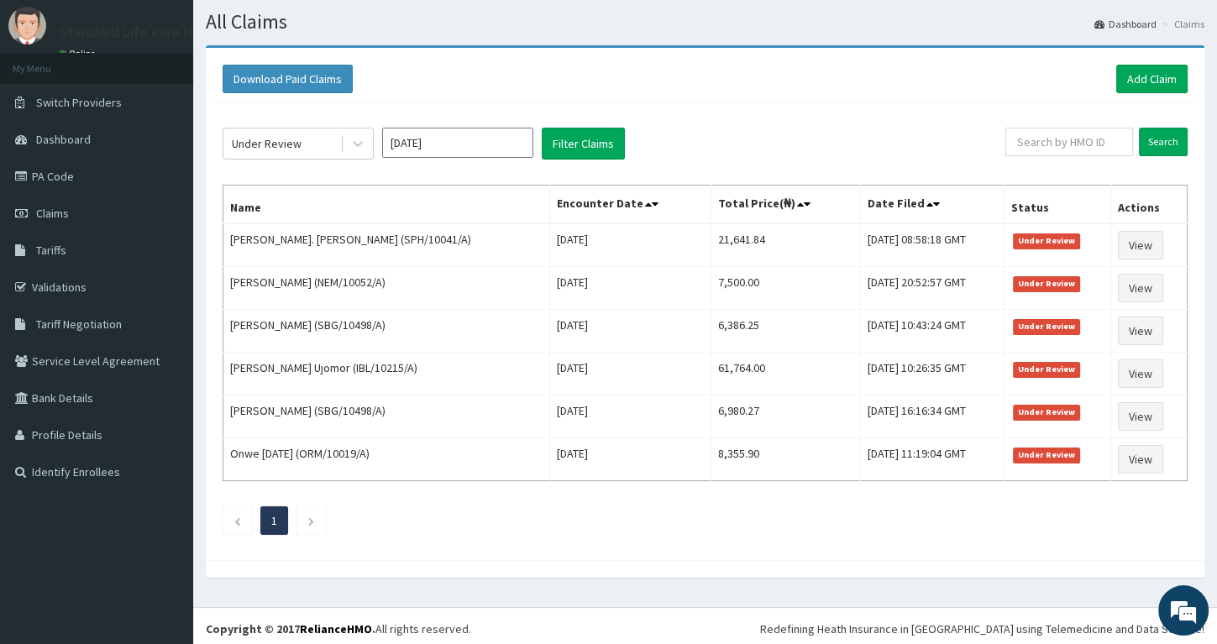
click at [434, 144] on input "[DATE]" at bounding box center [457, 143] width 151 height 30
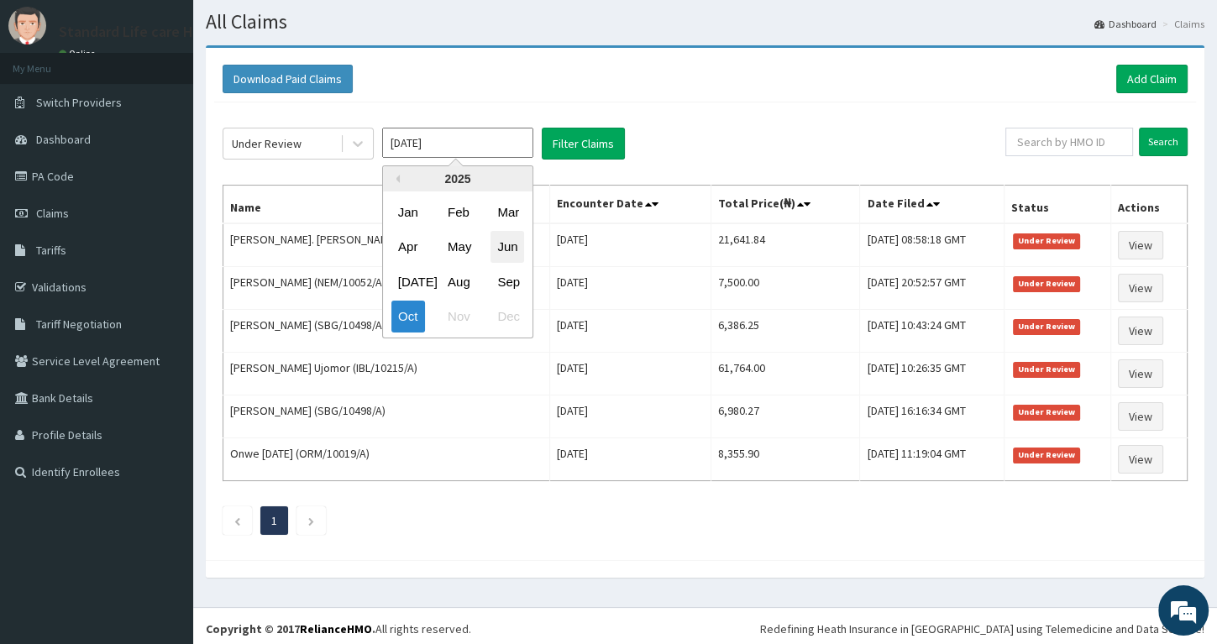
click at [500, 242] on div "Jun" at bounding box center [507, 247] width 34 height 31
type input "[DATE]"
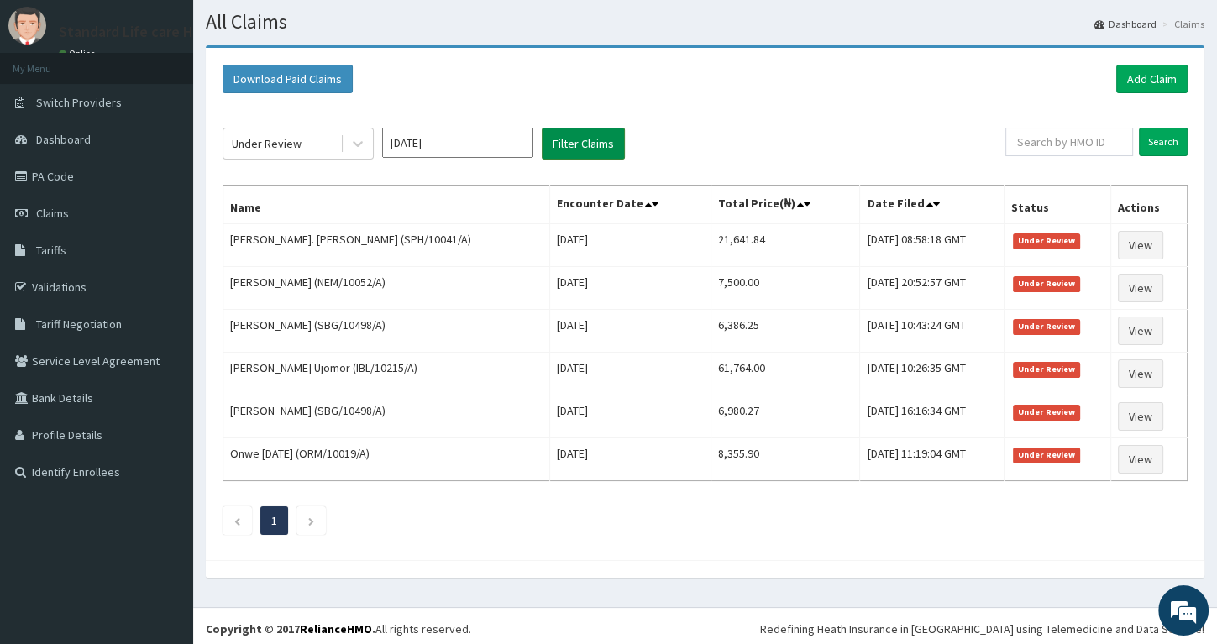
click at [587, 139] on button "Filter Claims" at bounding box center [583, 144] width 83 height 32
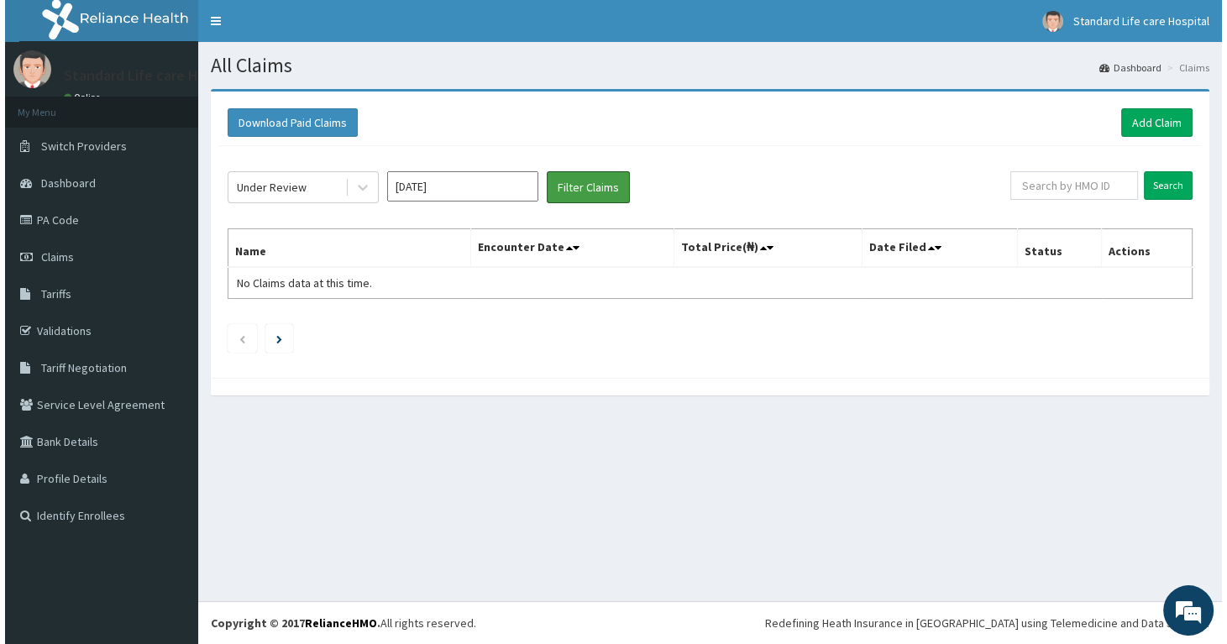
scroll to position [0, 0]
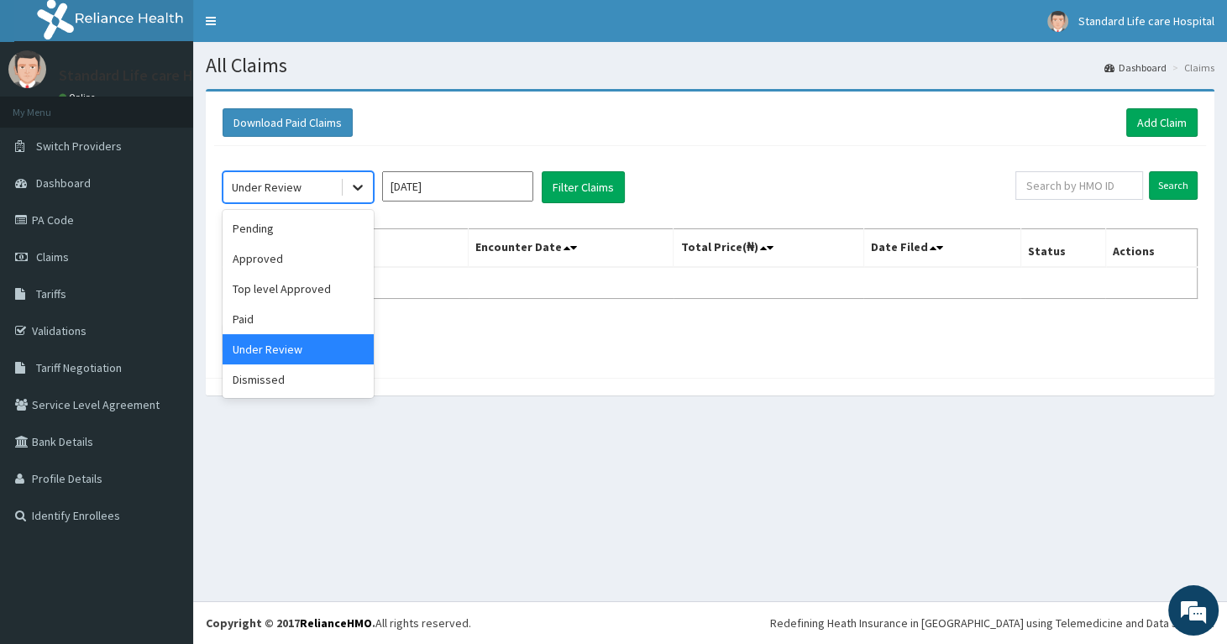
click at [358, 186] on icon at bounding box center [357, 187] width 17 height 17
click at [306, 263] on div "Approved" at bounding box center [297, 258] width 151 height 30
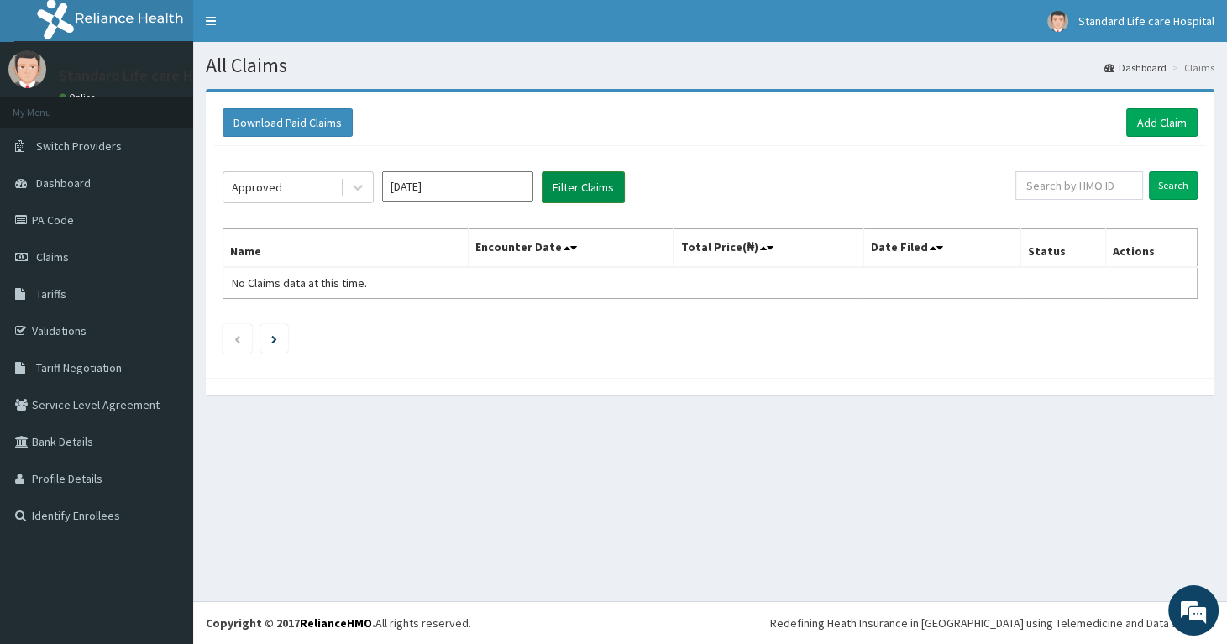
click at [581, 186] on button "Filter Claims" at bounding box center [583, 187] width 83 height 32
click at [570, 186] on button "Filter Claims" at bounding box center [583, 187] width 83 height 32
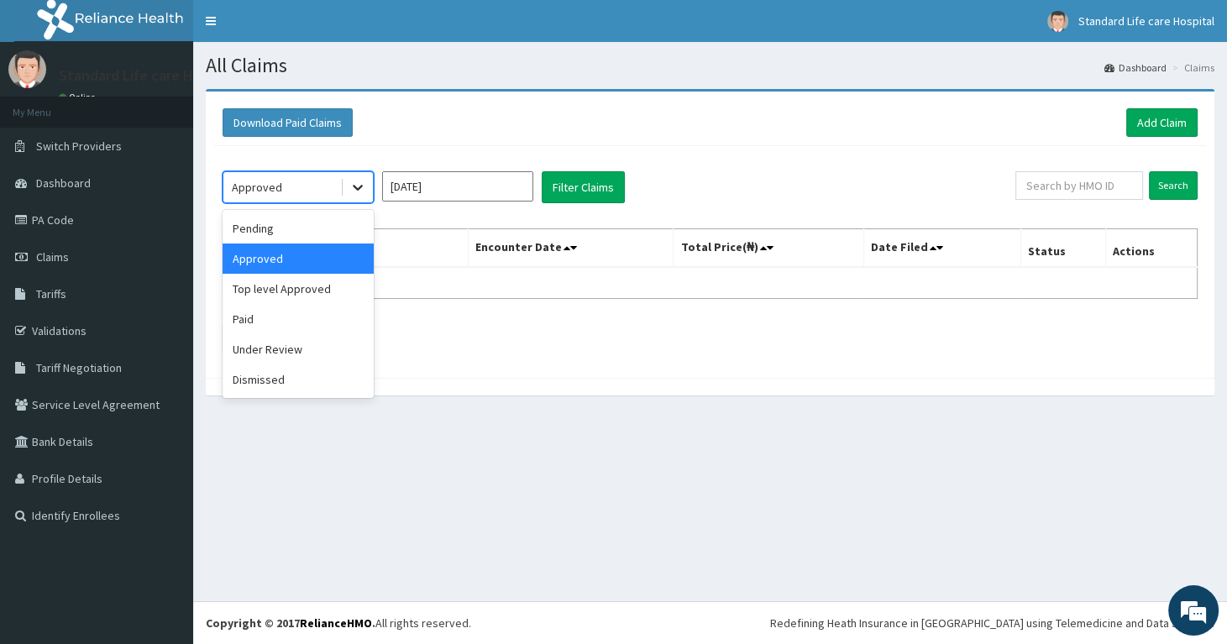
click at [363, 185] on icon at bounding box center [357, 187] width 17 height 17
click at [274, 315] on div "Paid" at bounding box center [297, 319] width 151 height 30
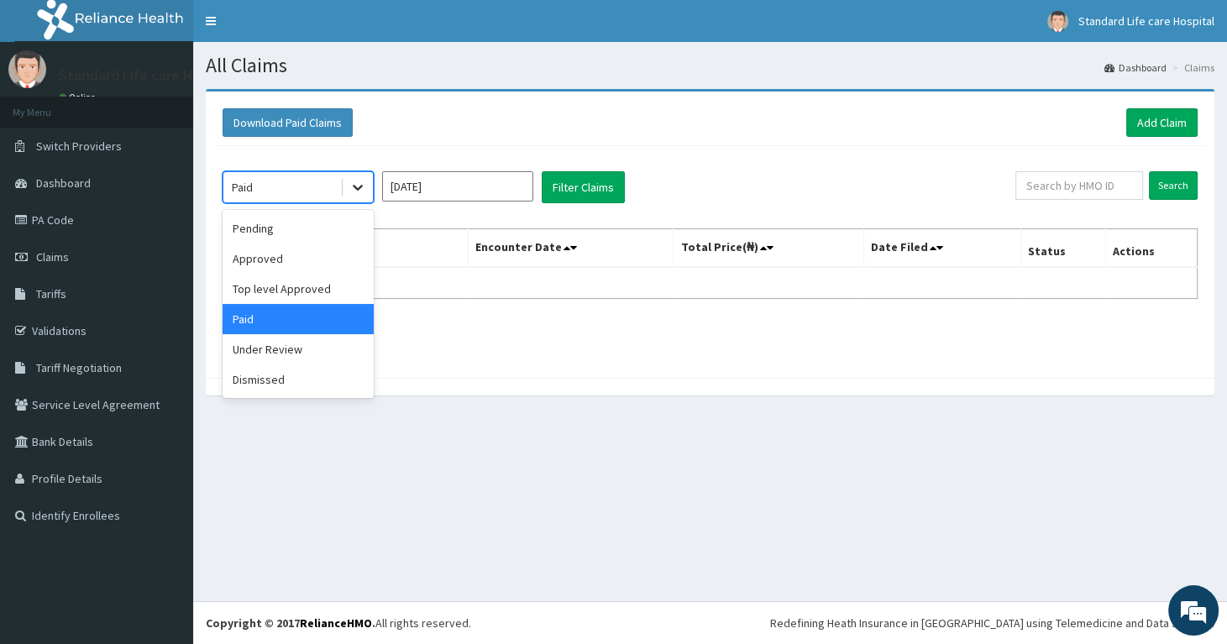
click at [343, 182] on div at bounding box center [358, 187] width 30 height 30
click at [302, 230] on div "Pending" at bounding box center [297, 228] width 151 height 30
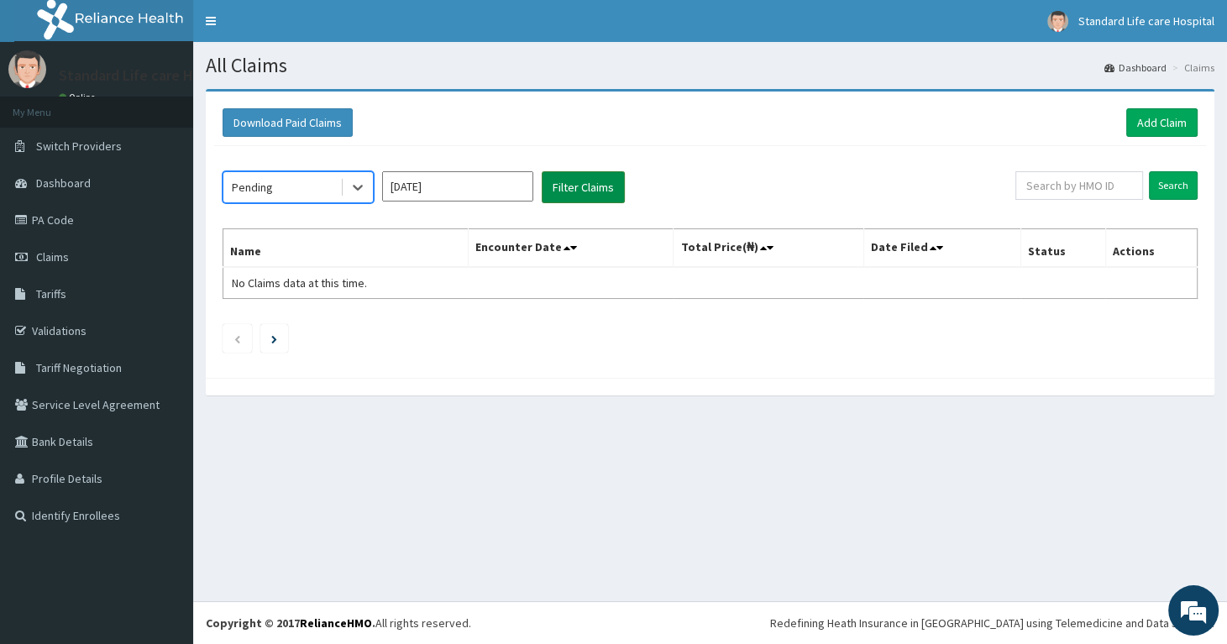
click at [568, 181] on button "Filter Claims" at bounding box center [583, 187] width 83 height 32
